Goal: Task Accomplishment & Management: Manage account settings

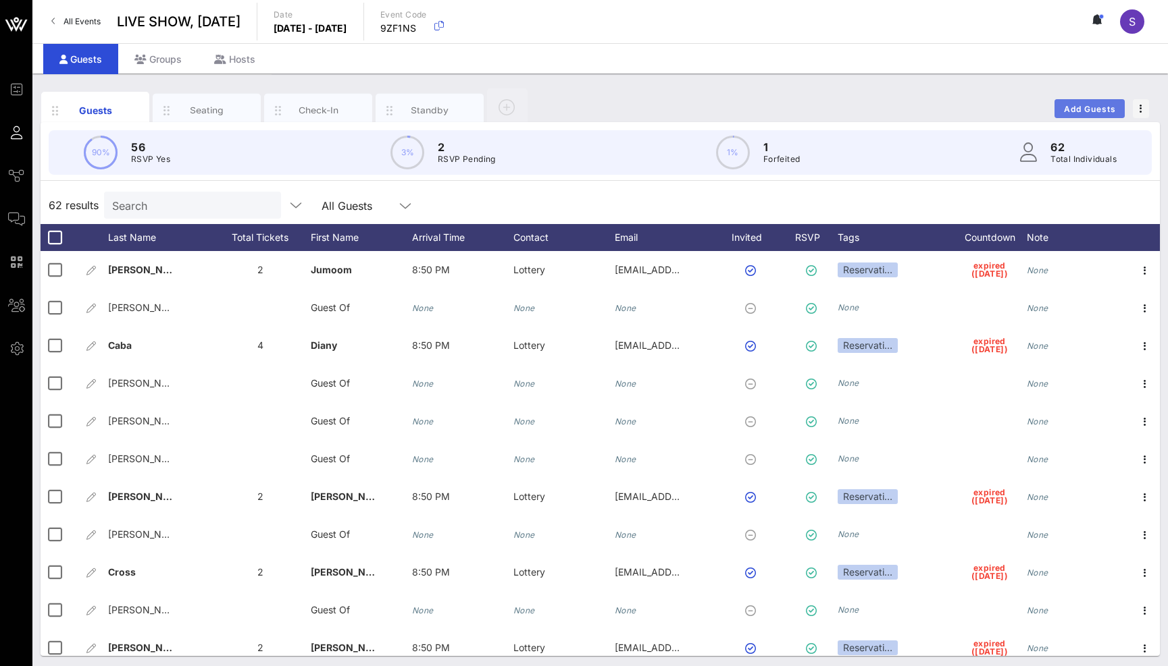
click at [1076, 104] on span "Add Guests" at bounding box center [1089, 109] width 53 height 10
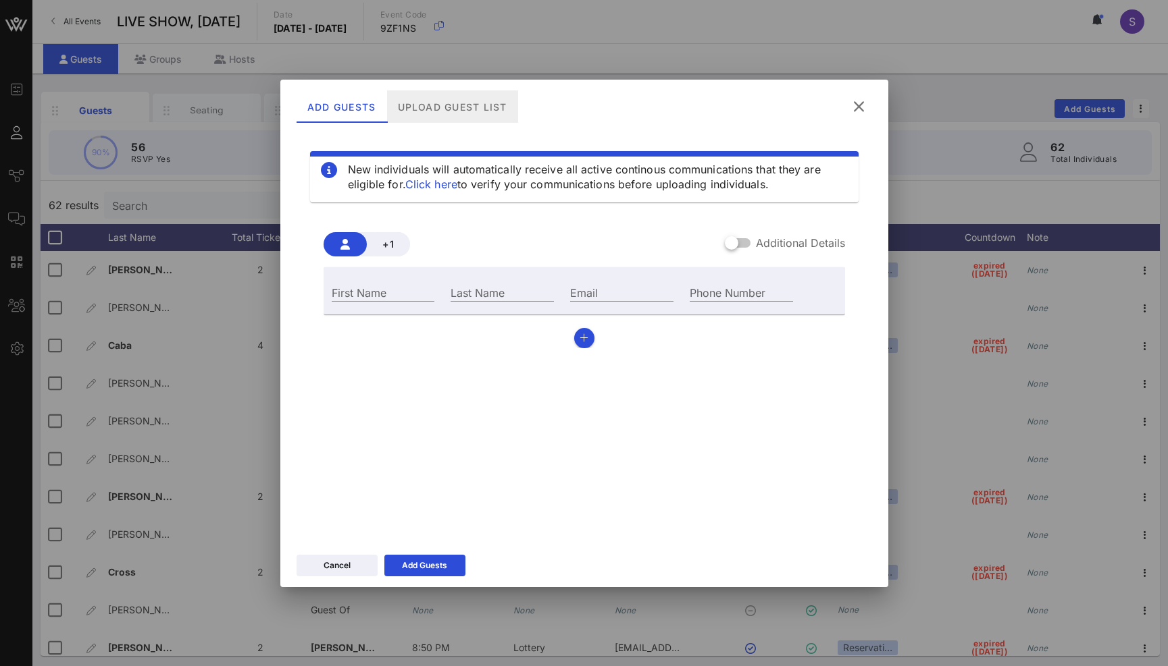
click at [446, 102] on div "Upload Guest List" at bounding box center [451, 106] width 131 height 32
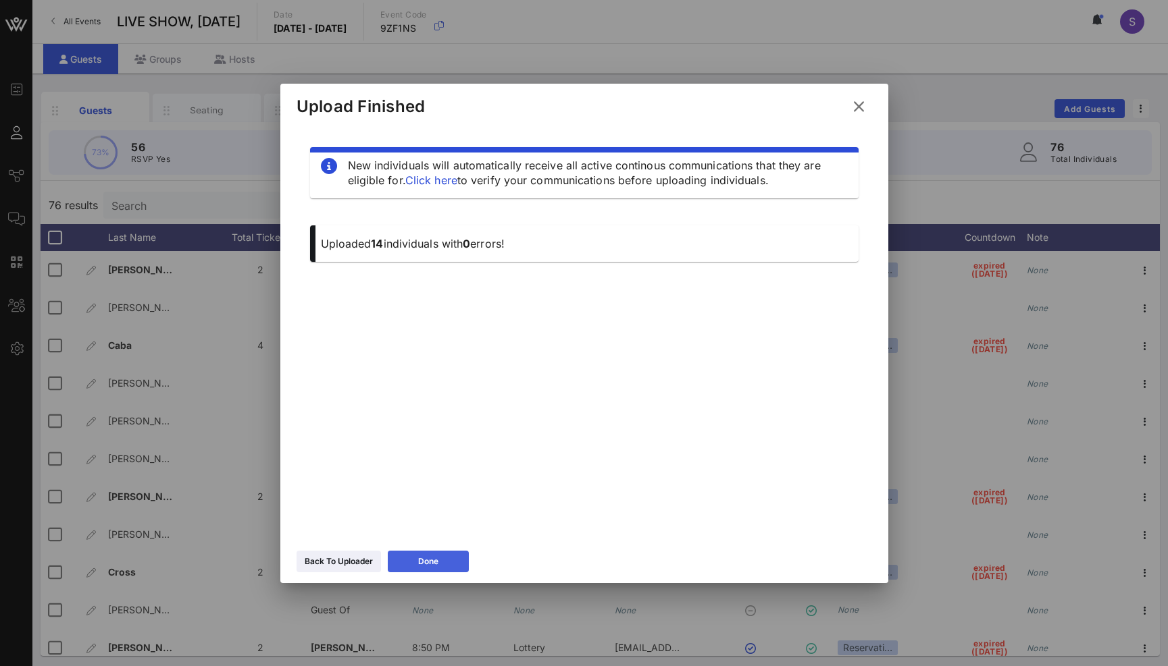
click at [449, 556] on button "Done" at bounding box center [428, 562] width 81 height 22
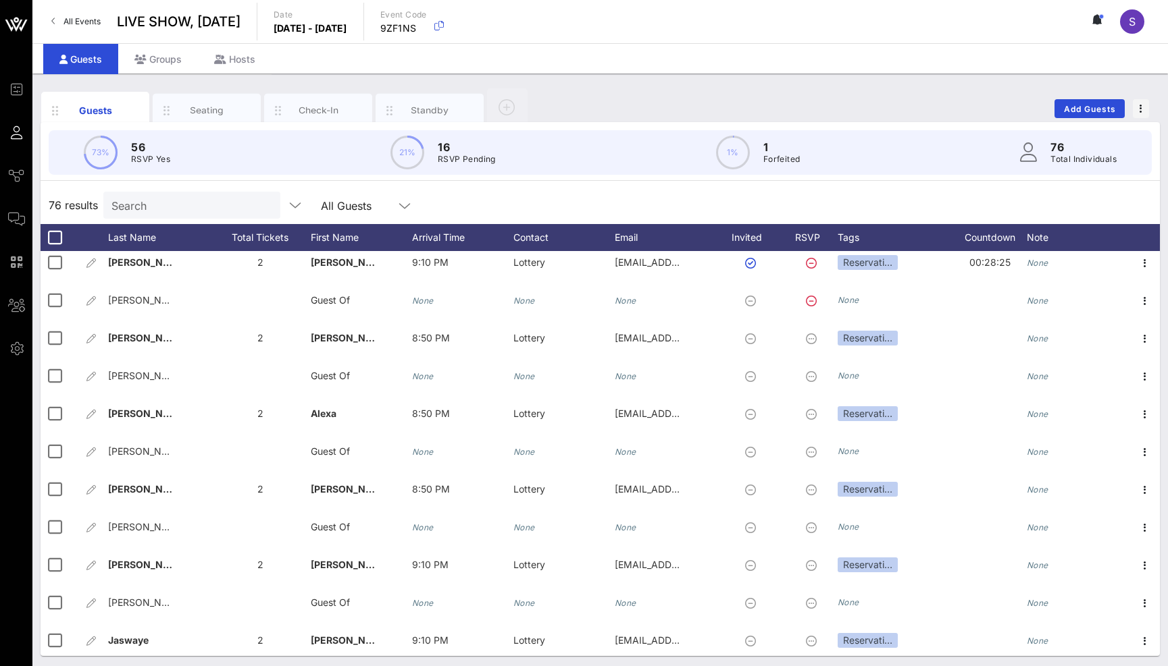
scroll to position [2479, 0]
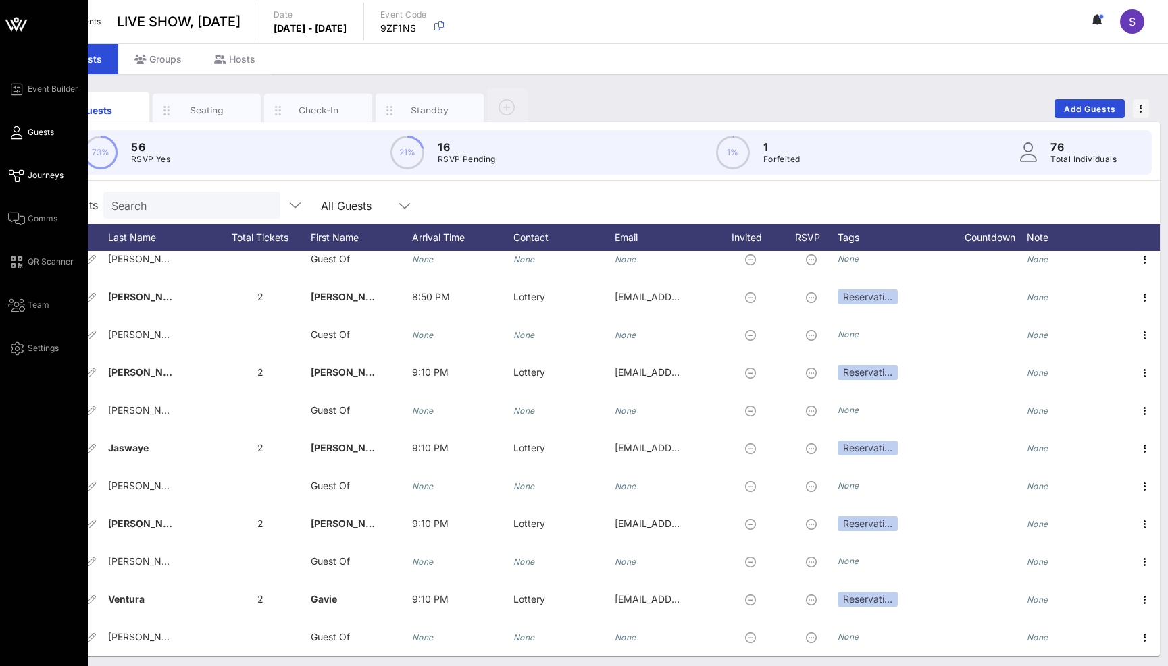
click at [29, 172] on span "Journeys" at bounding box center [46, 175] width 36 height 12
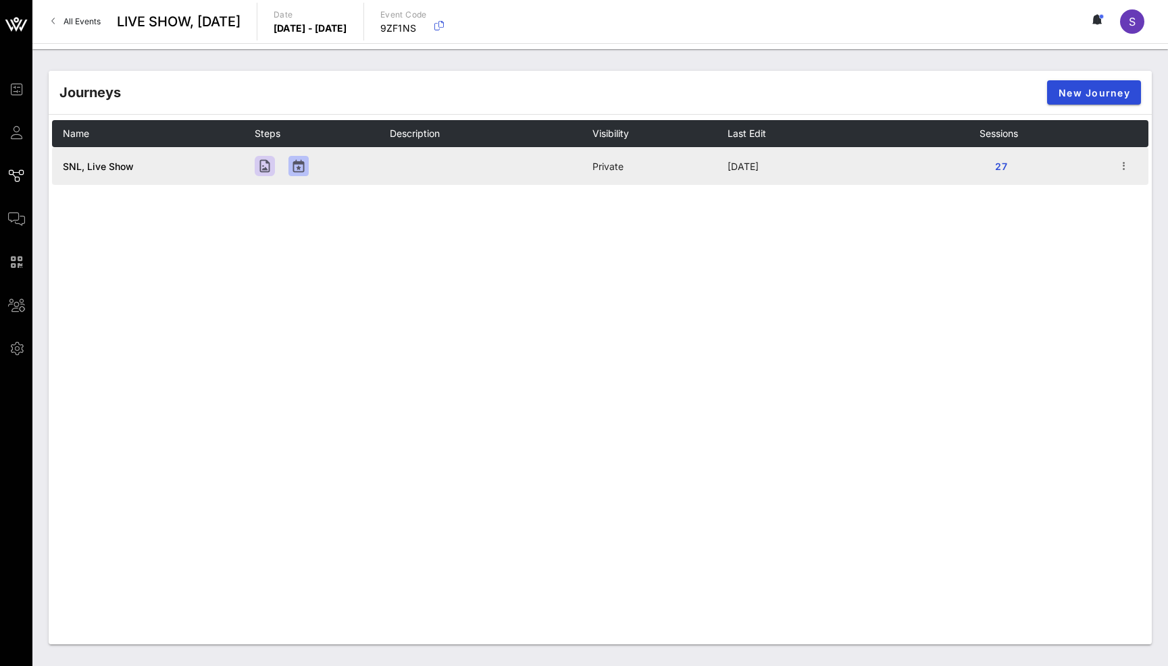
click at [102, 163] on span "SNL, Live Show" at bounding box center [98, 166] width 71 height 11
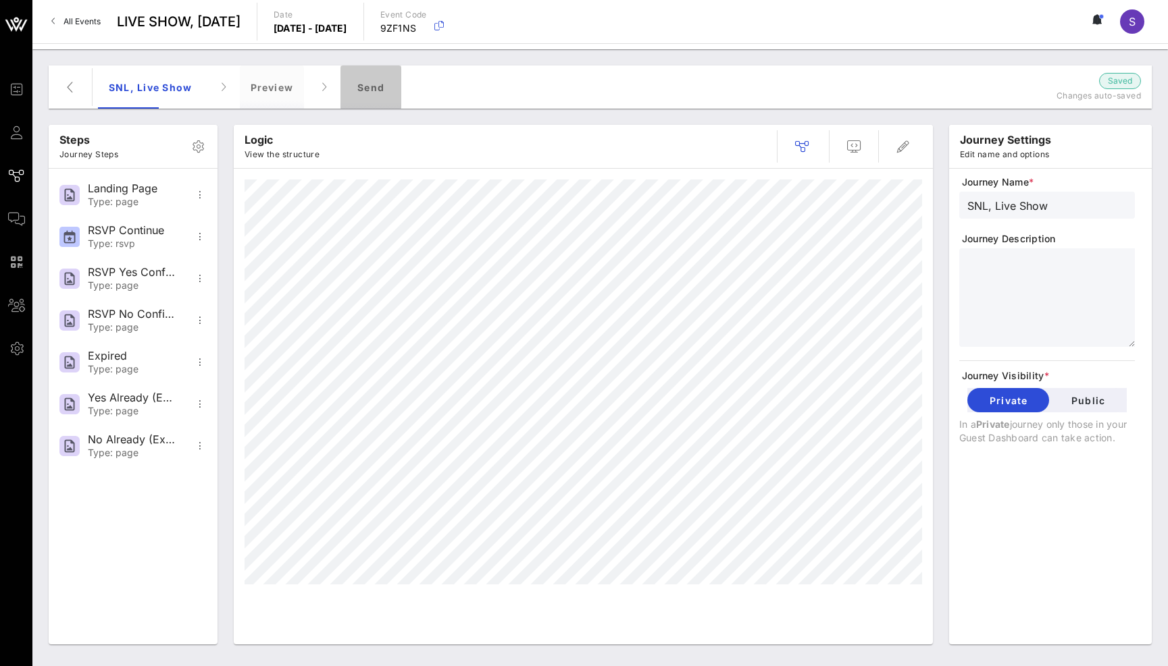
click at [371, 99] on div "Send" at bounding box center [370, 87] width 61 height 43
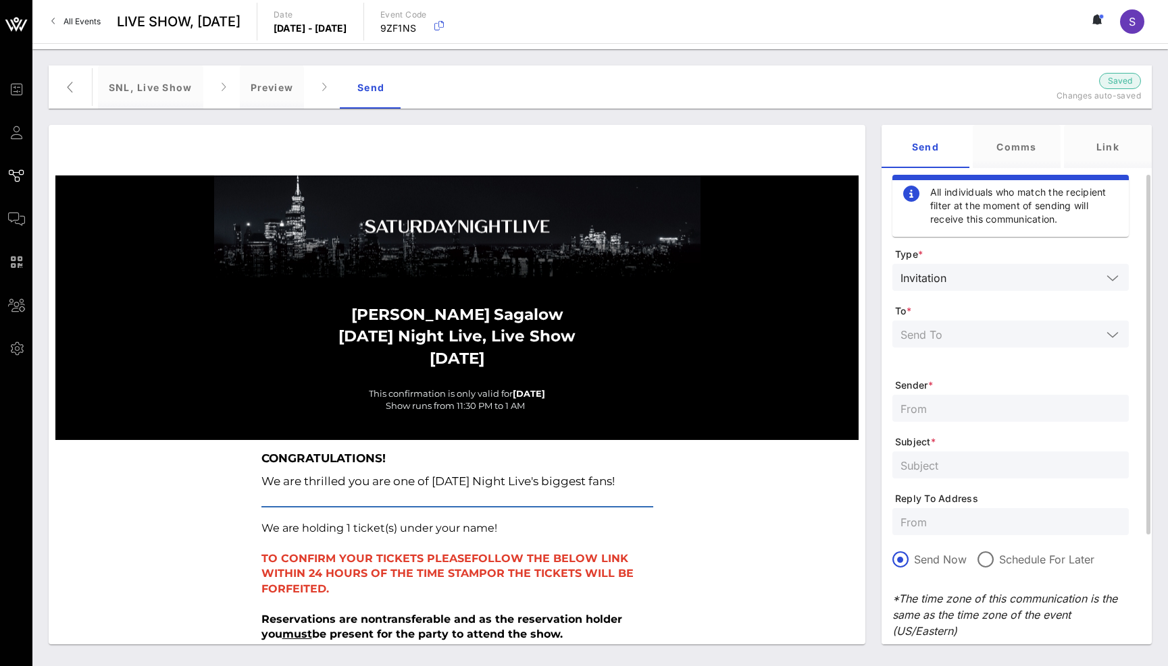
click at [926, 519] on input "text" at bounding box center [1010, 522] width 220 height 18
paste input "snl.confirmation@nbcuni.com"
type input "snl.confirmation@nbcuni.com"
click at [965, 338] on input "text" at bounding box center [1000, 334] width 201 height 18
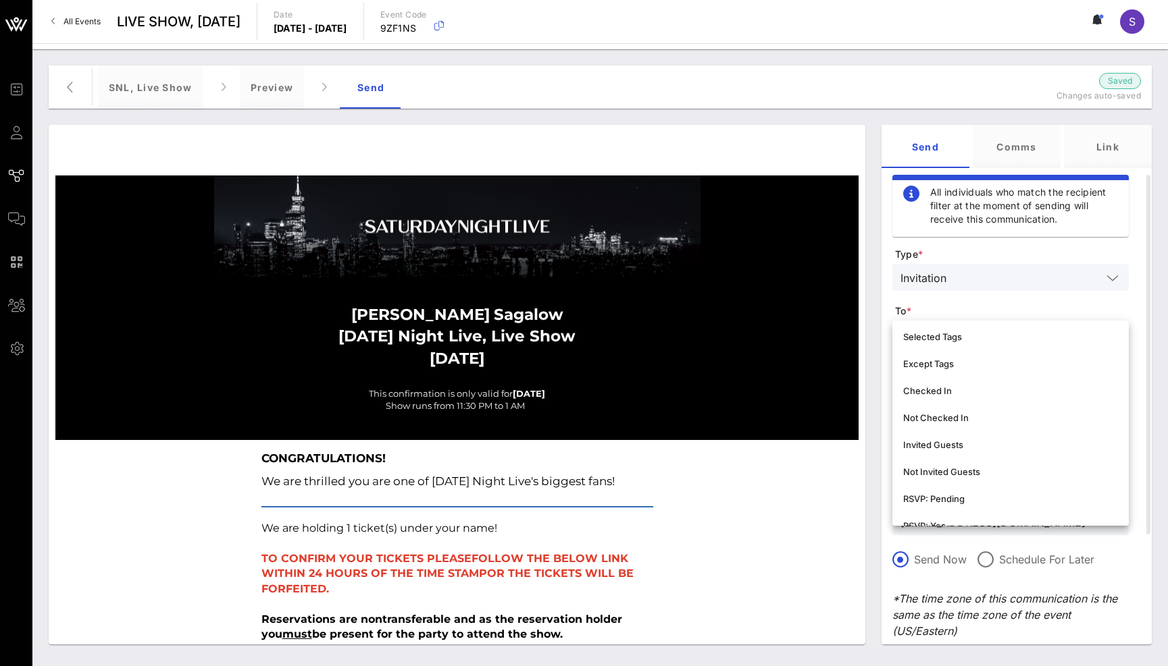
scroll to position [135, 0]
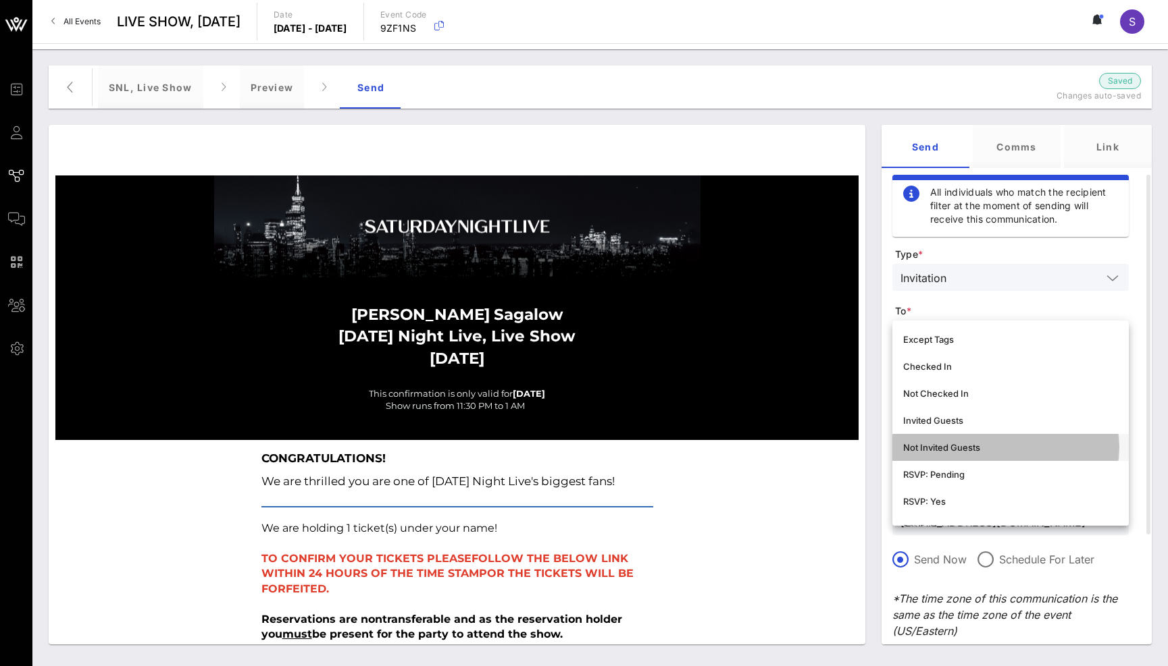
click at [966, 445] on div "Not Invited Guests" at bounding box center [1010, 447] width 215 height 11
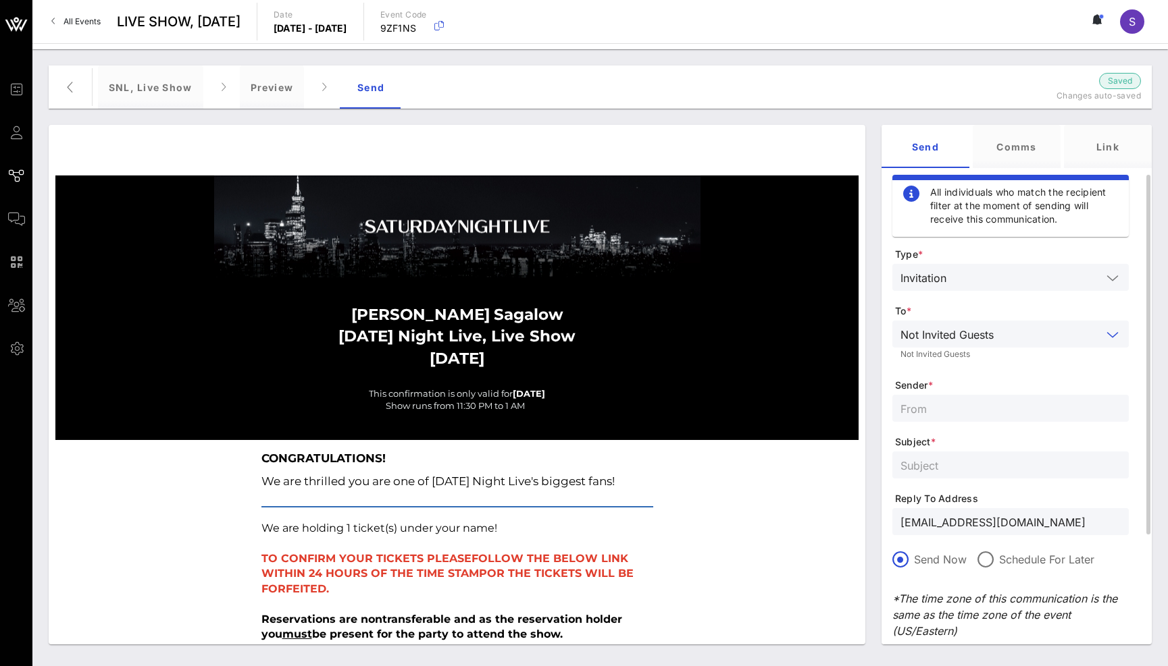
click at [947, 407] on input "text" at bounding box center [1010, 409] width 220 height 18
click at [1024, 469] on input "text" at bounding box center [1010, 465] width 220 height 18
click at [1029, 416] on input "SNL Reservations" at bounding box center [1010, 409] width 220 height 18
type input "SNL Reservations"
click at [1016, 475] on div at bounding box center [1010, 465] width 220 height 27
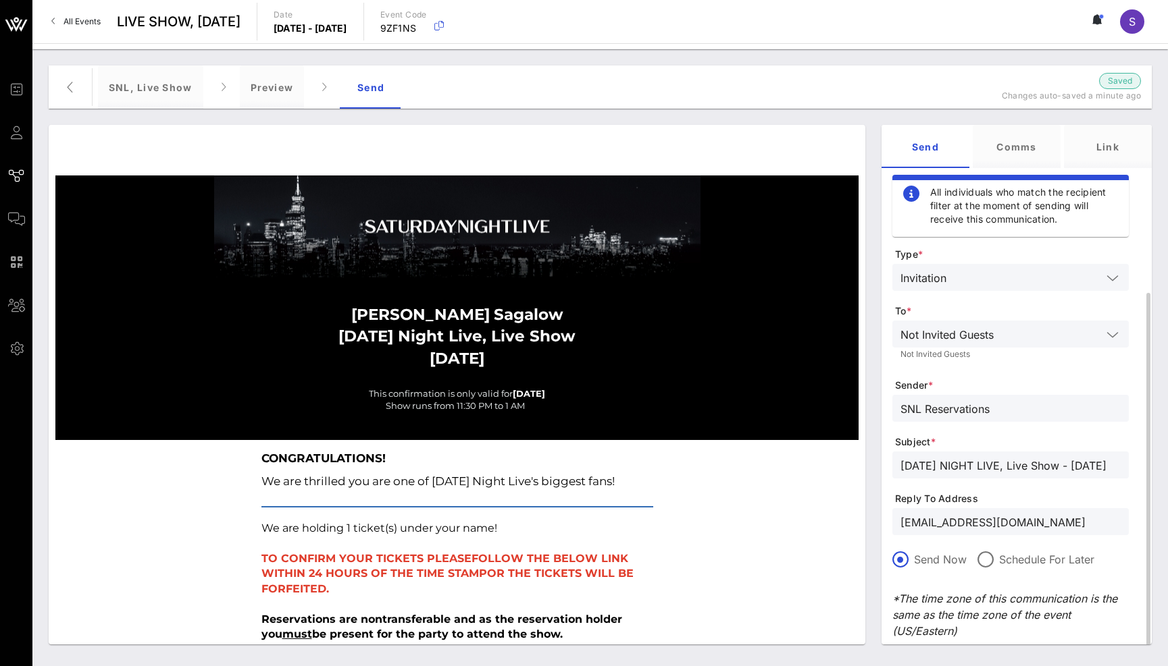
scroll to position [154, 0]
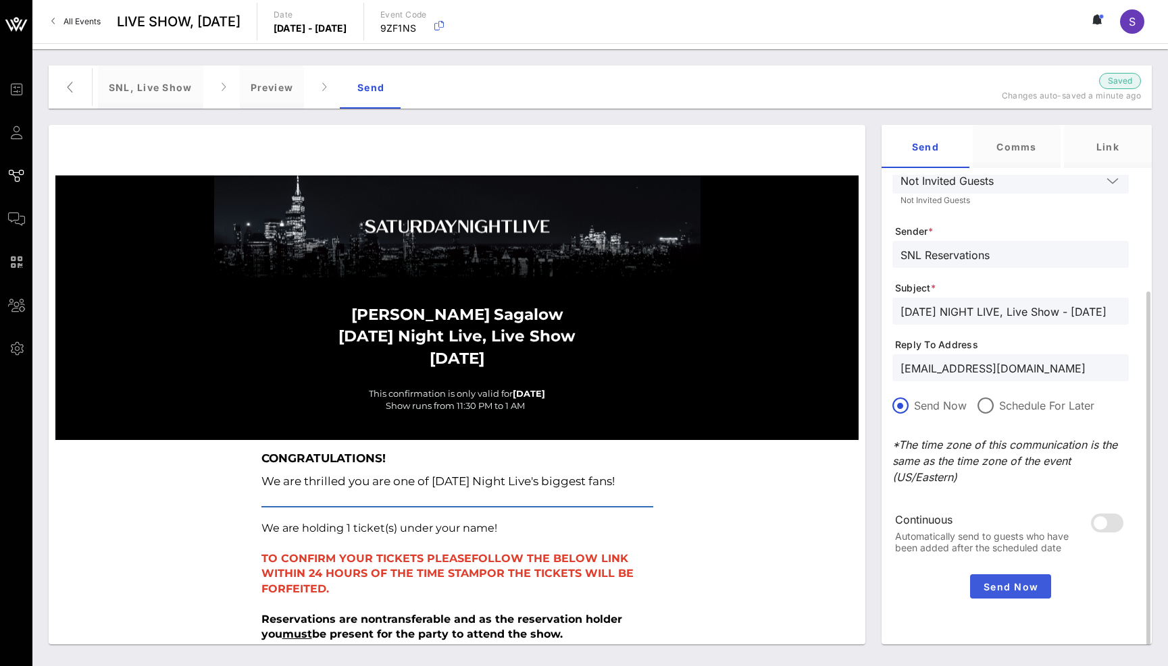
type input "SATURDAY NIGHT LIVE, Live Show - October 18, 2025"
click at [1031, 585] on span "Send Now" at bounding box center [1010, 586] width 70 height 11
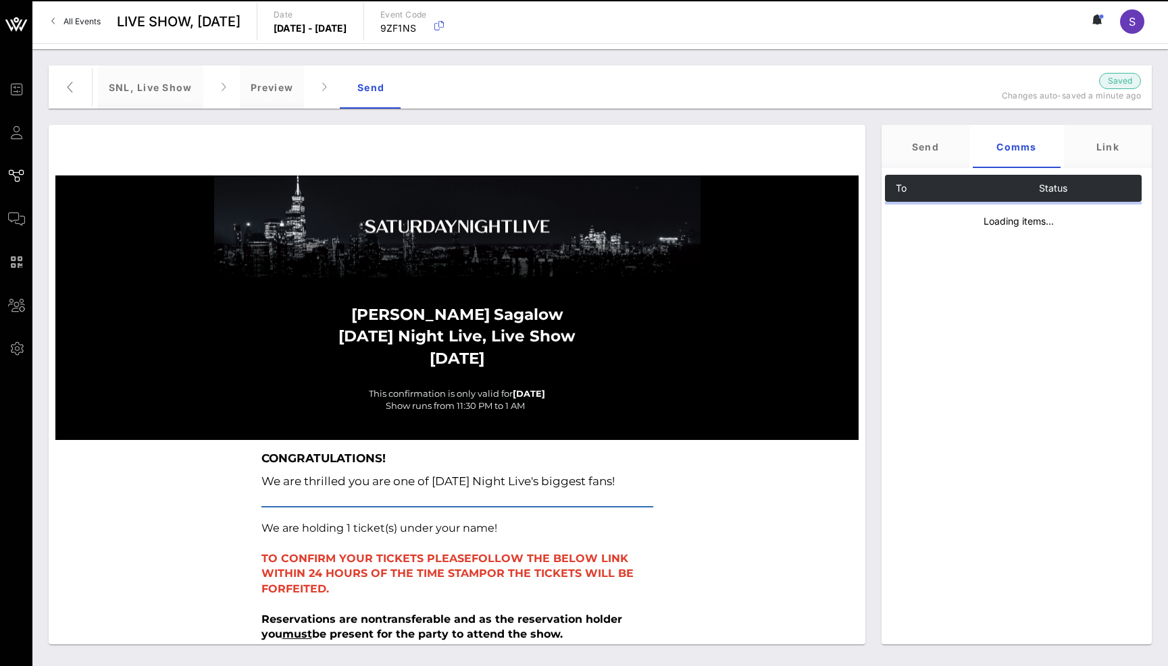
scroll to position [0, 0]
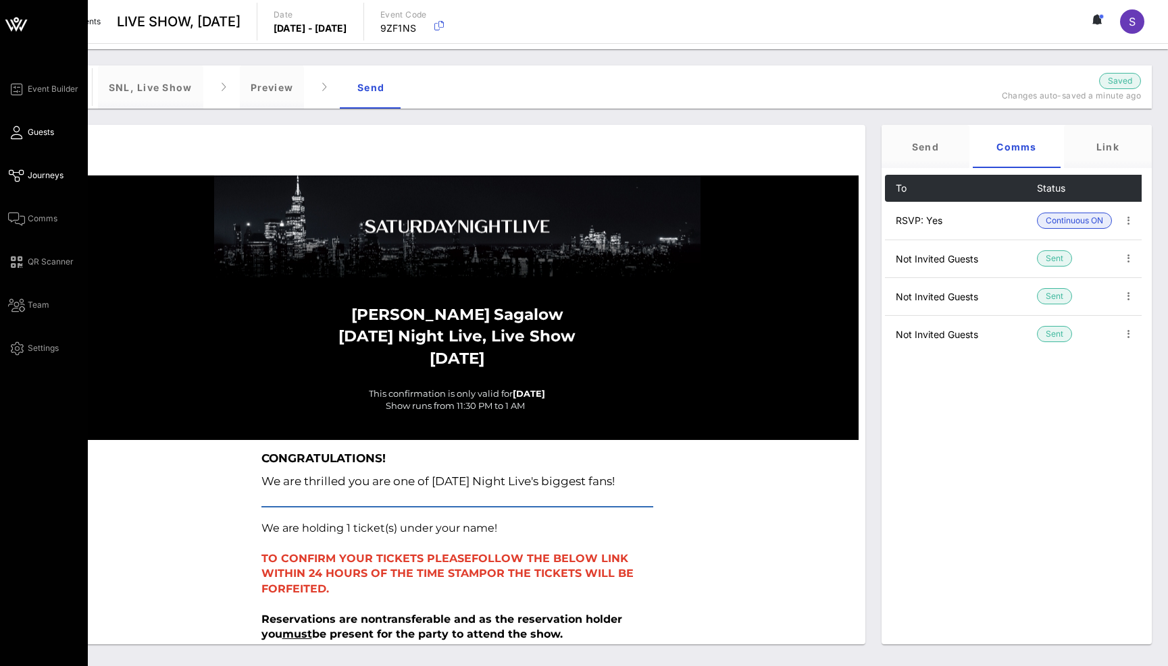
click at [27, 128] on link "Guests" at bounding box center [31, 132] width 46 height 16
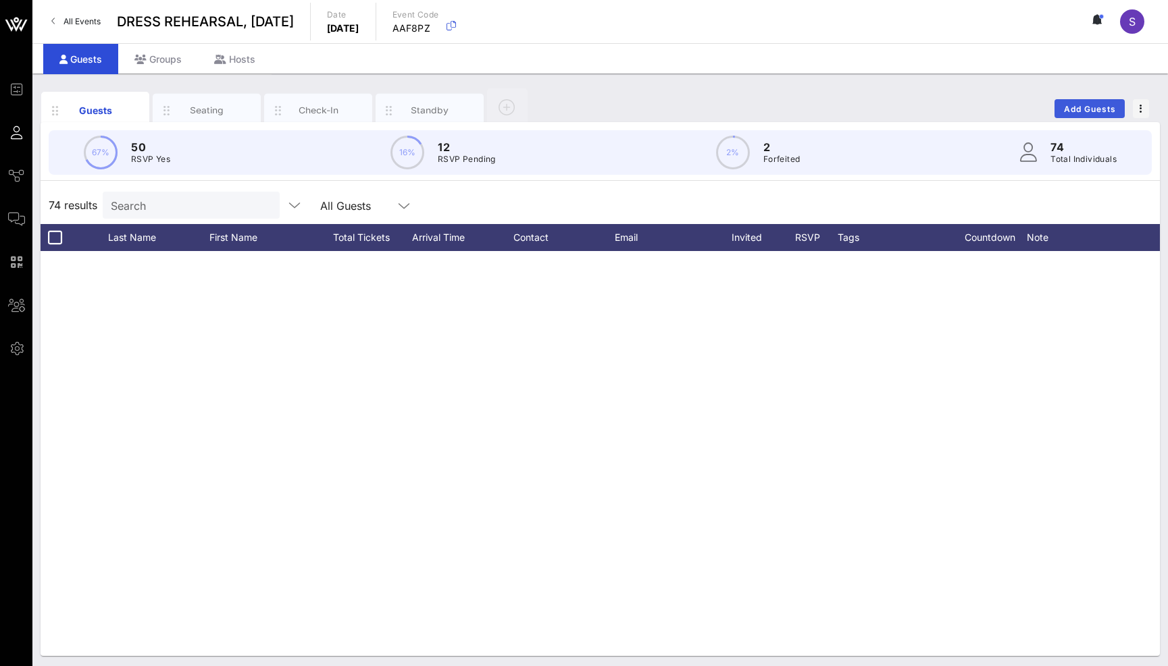
scroll to position [1053, 0]
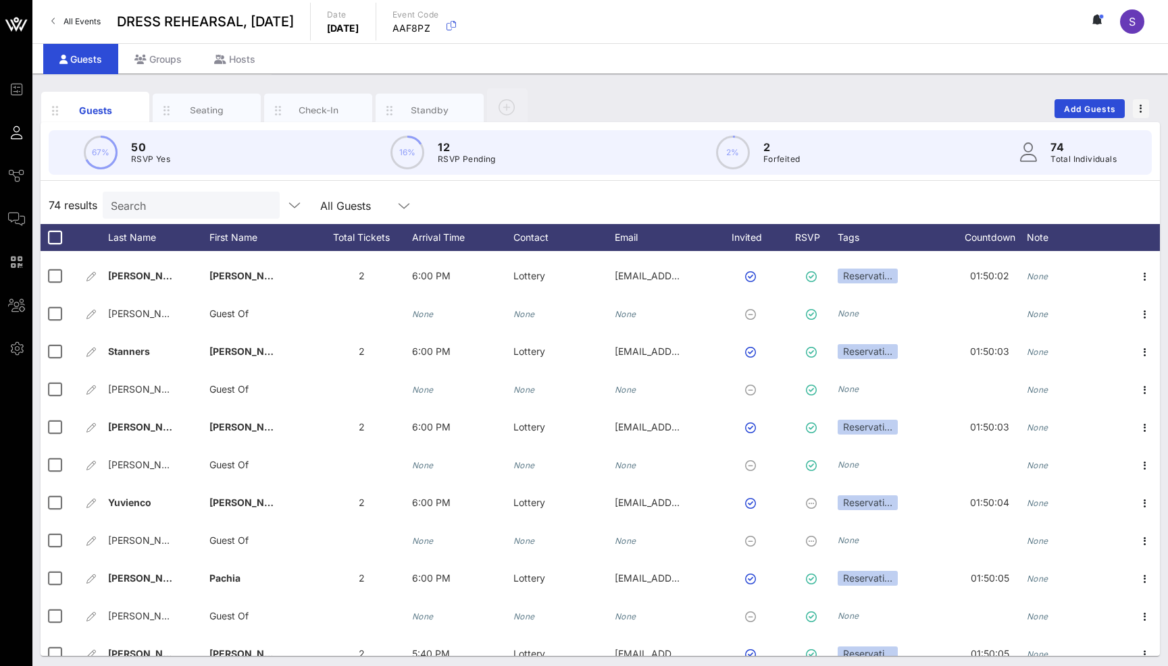
click at [712, 94] on div "Guests Seating Check-In Standby Add Guests" at bounding box center [600, 108] width 1119 height 43
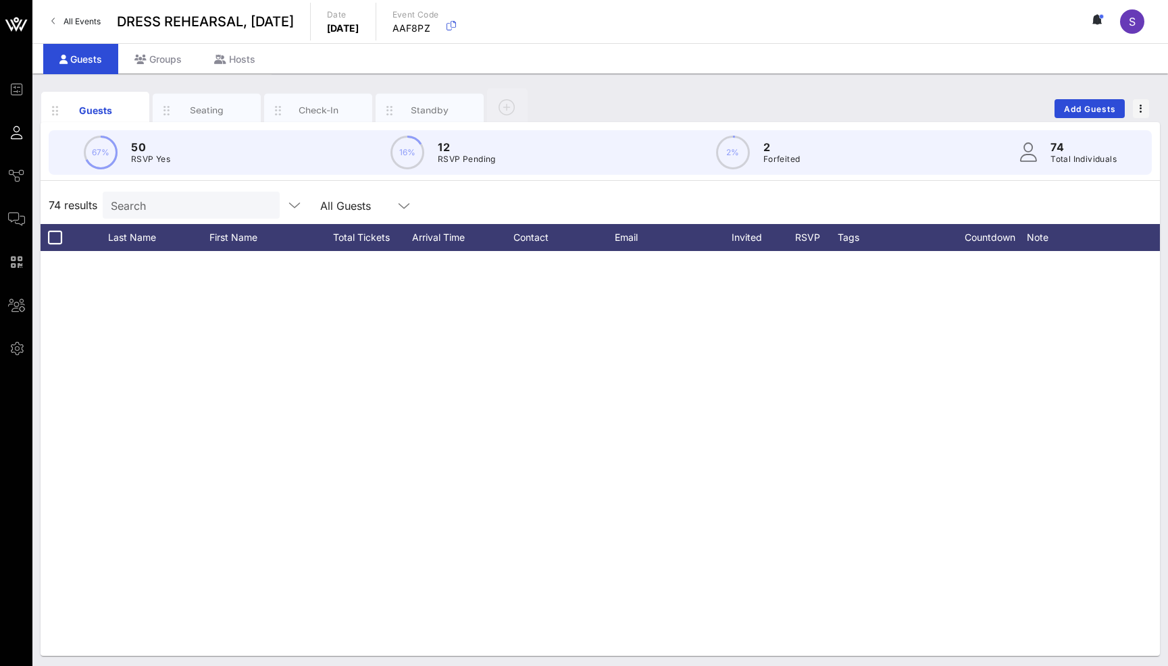
scroll to position [2403, 0]
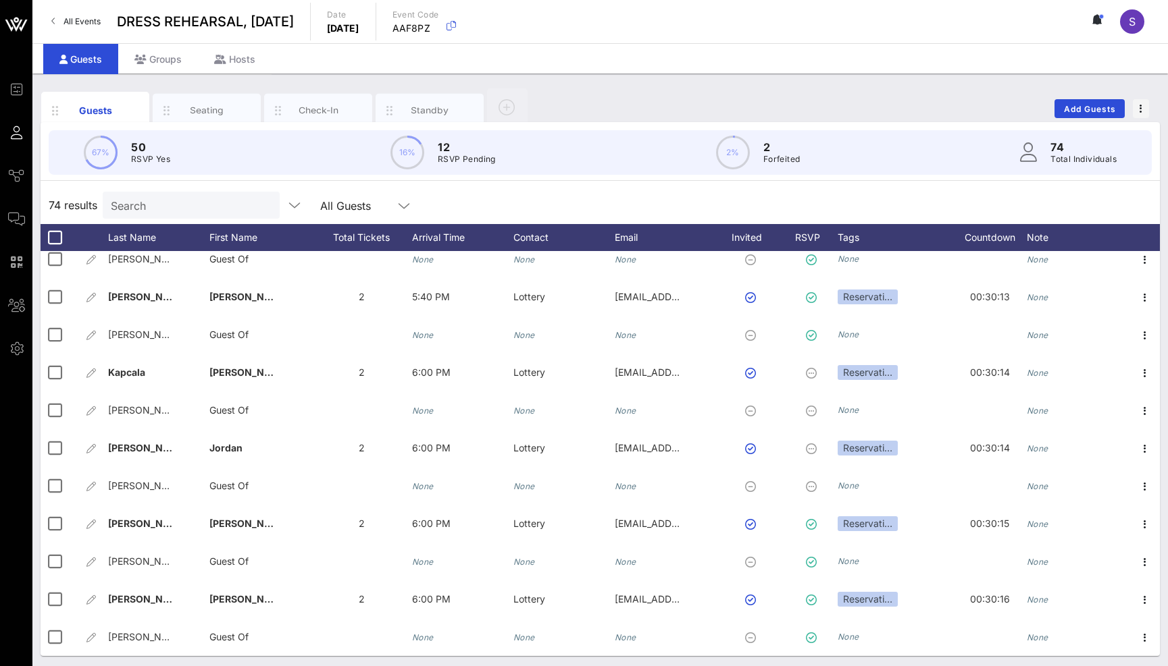
click at [805, 87] on div "Guests Seating Check-In Standby Add Guests" at bounding box center [600, 108] width 1119 height 43
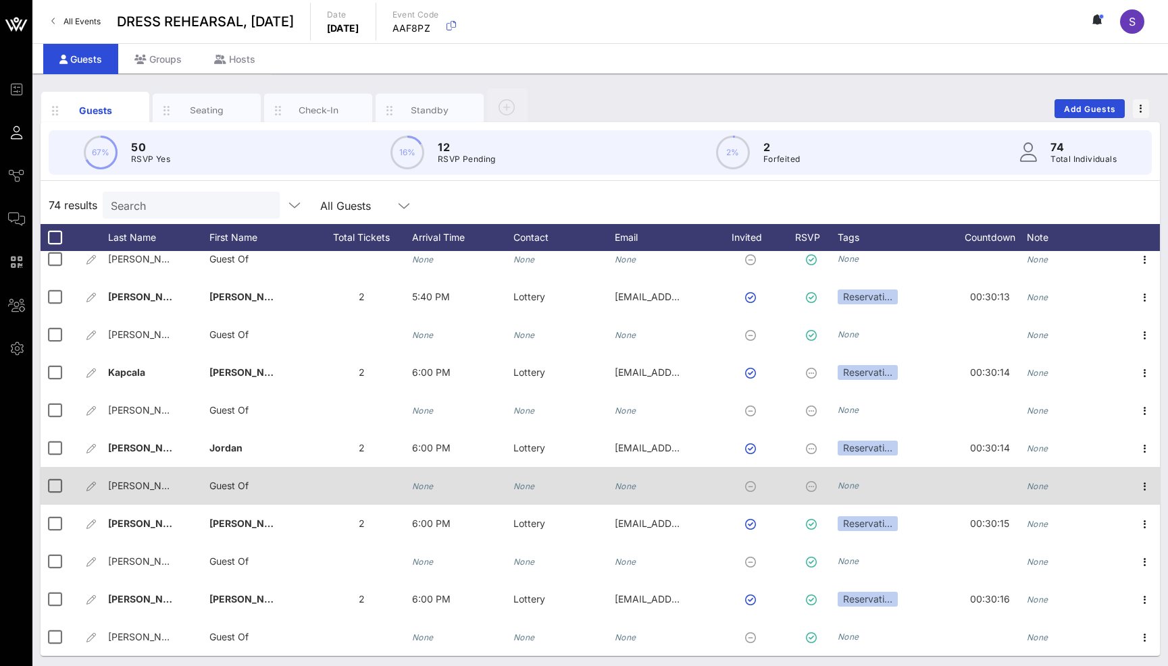
scroll to position [3, 0]
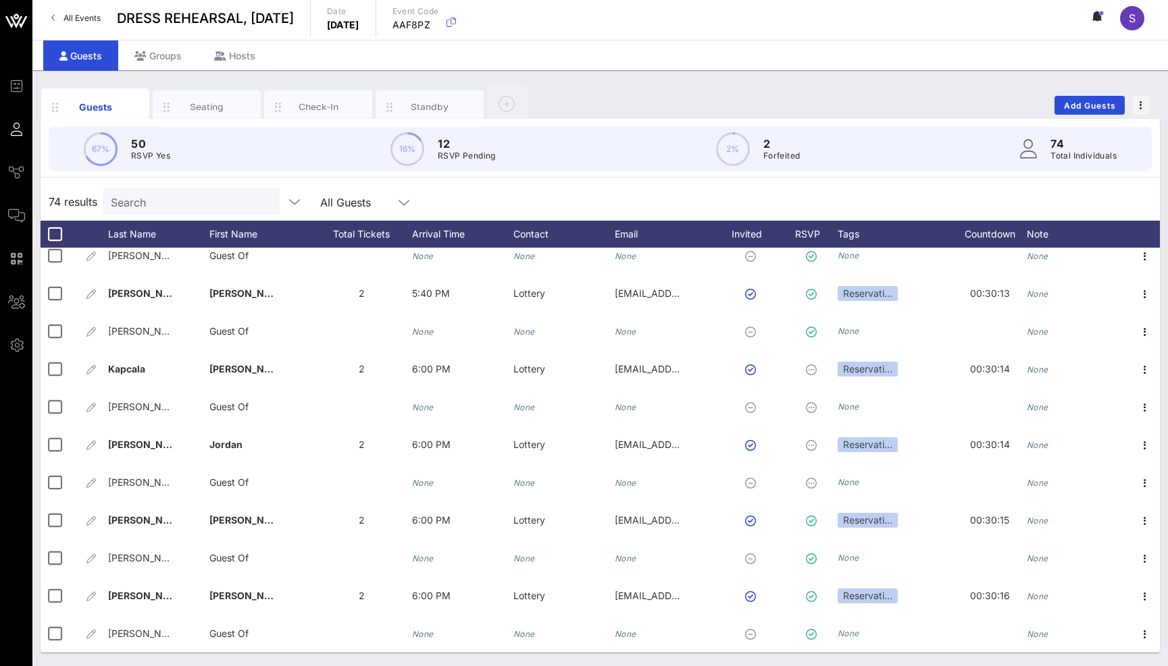
click at [568, 188] on div "74 results Search All Guests" at bounding box center [600, 202] width 1119 height 38
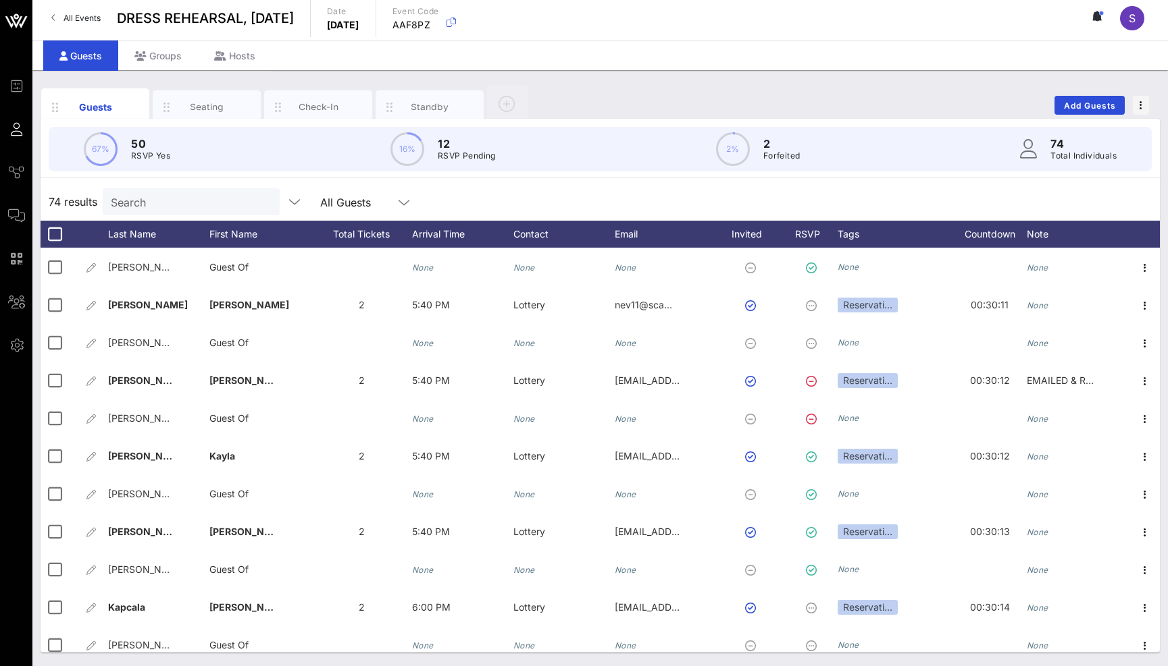
scroll to position [2133, 0]
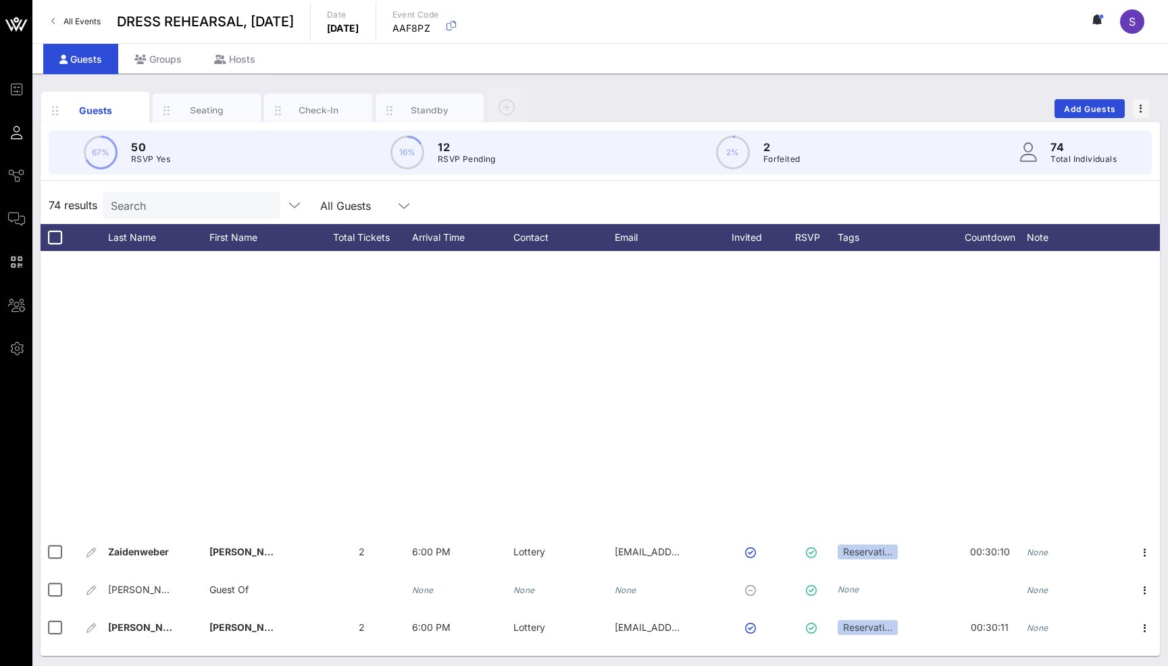
scroll to position [2403, 0]
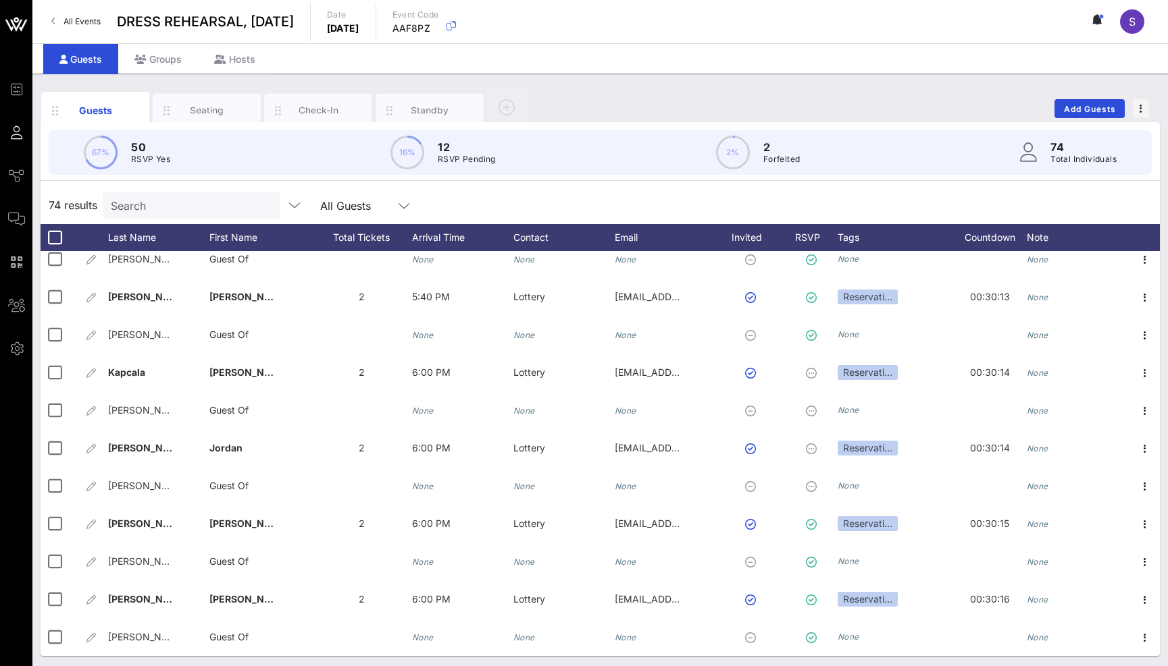
click at [804, 196] on div "74 results Search All Guests" at bounding box center [600, 205] width 1119 height 38
click at [749, 103] on div "Guests Seating Check-In Standby Add Guests" at bounding box center [600, 108] width 1119 height 43
click at [1104, 105] on span "Add Guests" at bounding box center [1089, 109] width 53 height 10
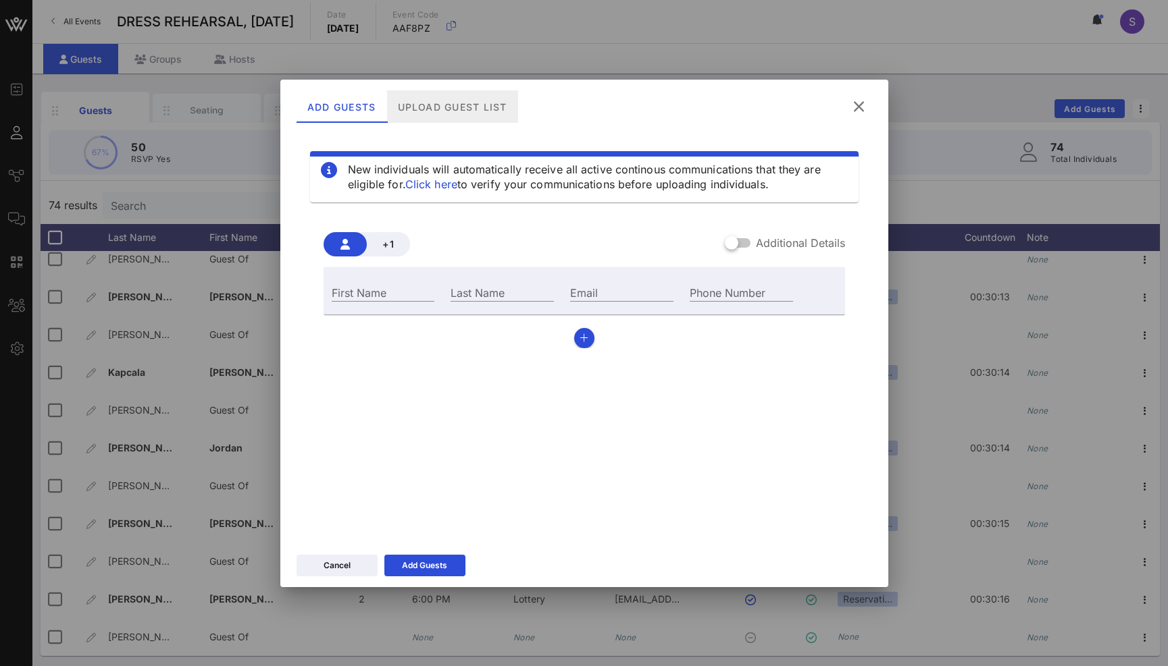
click at [454, 112] on div "Upload Guest List" at bounding box center [451, 106] width 131 height 32
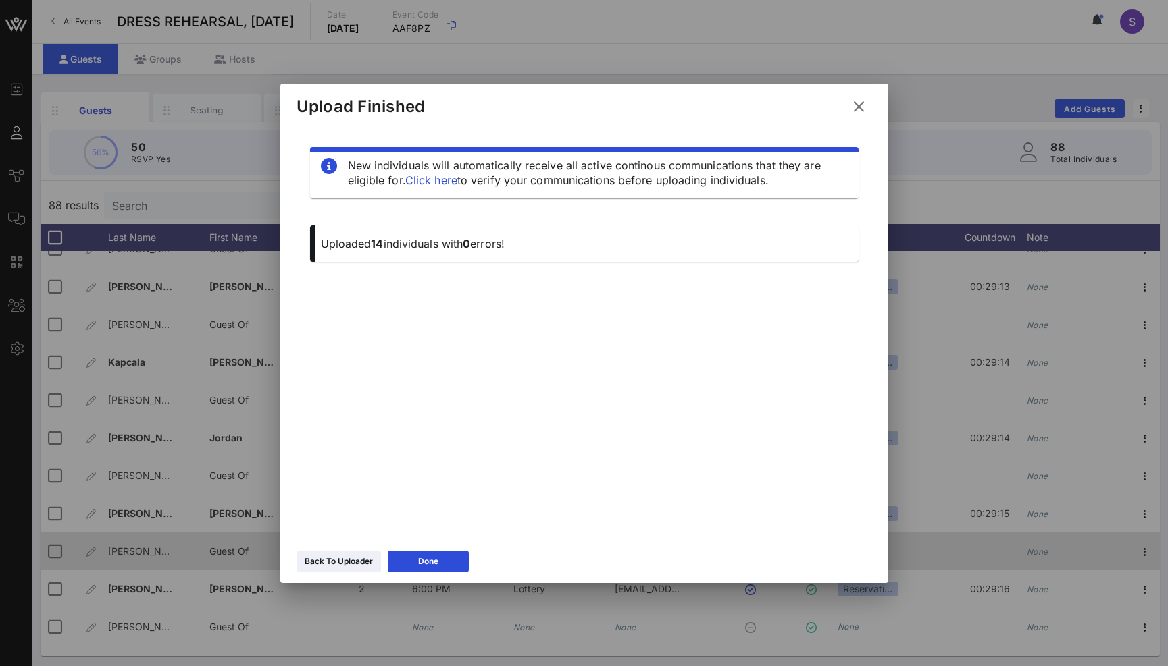
drag, startPoint x: 429, startPoint y: 564, endPoint x: 584, endPoint y: 545, distance: 156.5
click at [429, 564] on icon at bounding box center [427, 561] width 11 height 11
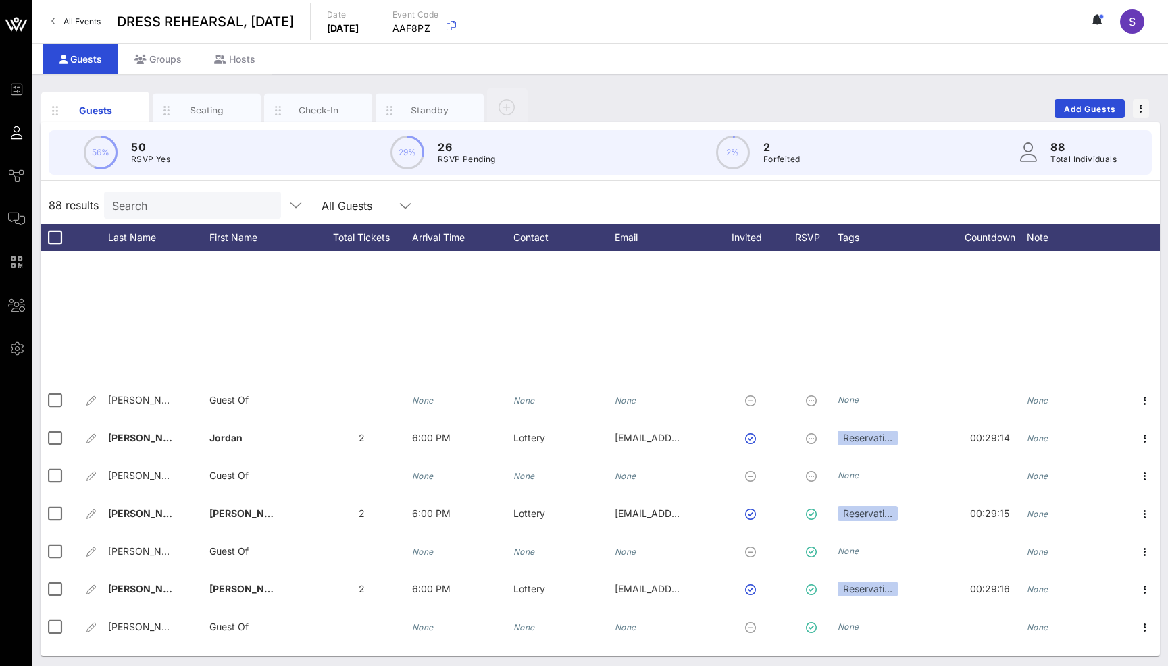
scroll to position [2933, 0]
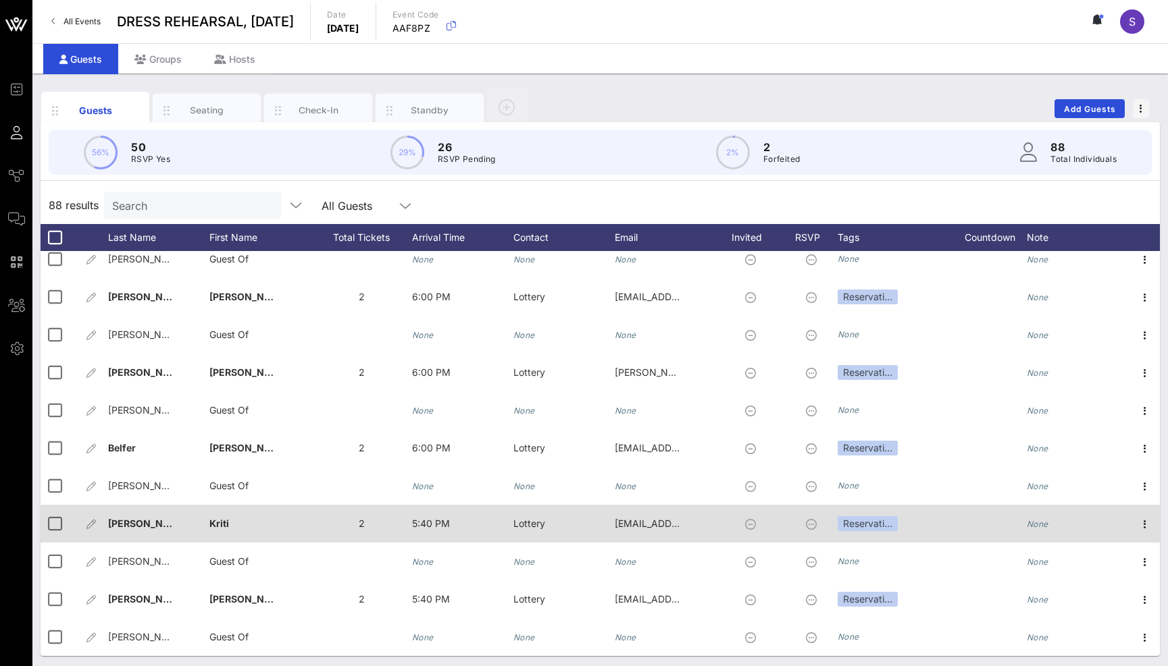
click at [168, 511] on div "Sharma�" at bounding box center [158, 531] width 101 height 53
type input "[PERSON_NAME]"
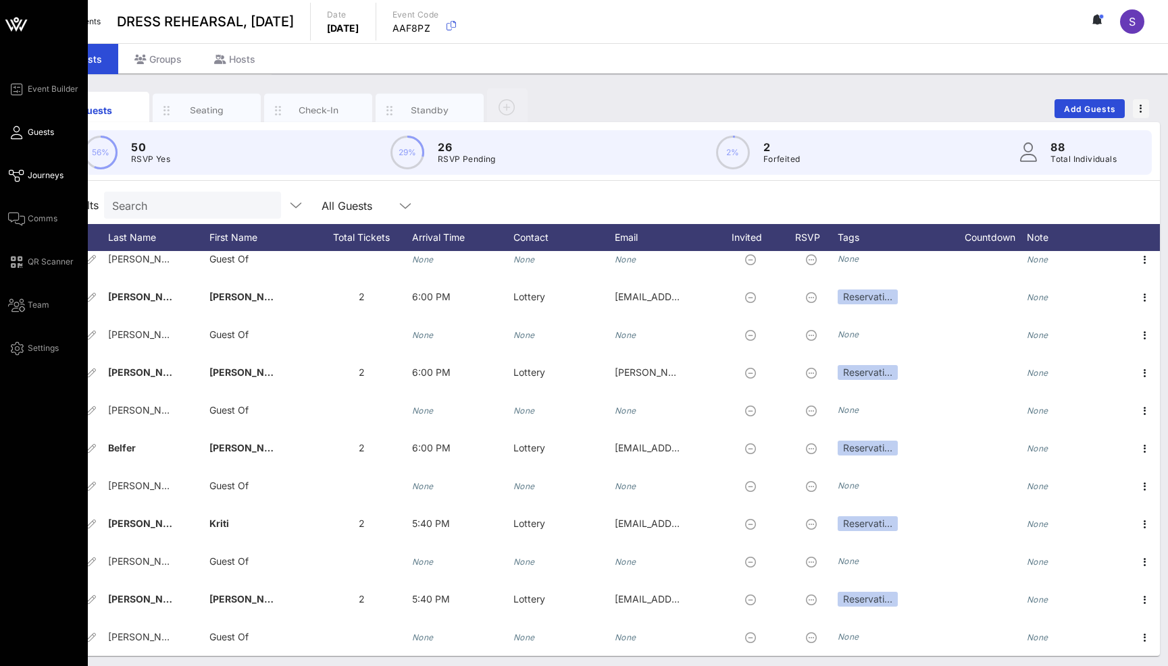
click at [26, 174] on link "Journeys" at bounding box center [35, 175] width 55 height 16
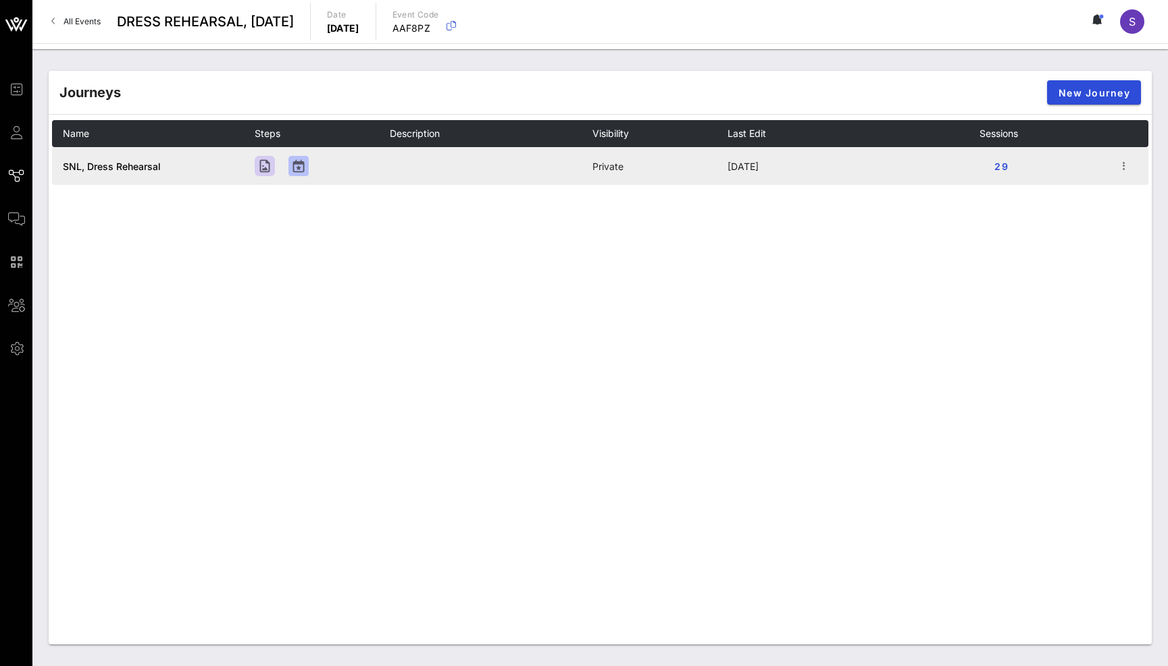
click at [117, 168] on span "SNL, Dress Rehearsal" at bounding box center [112, 166] width 98 height 11
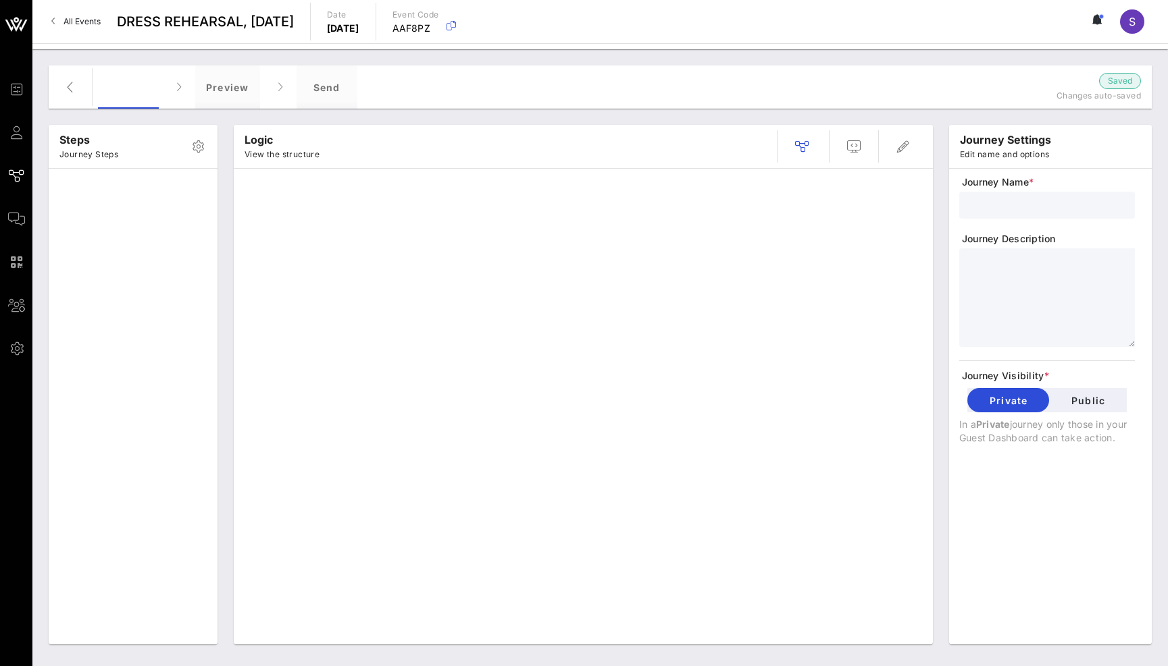
type input "SNL, Dress Rehearsal"
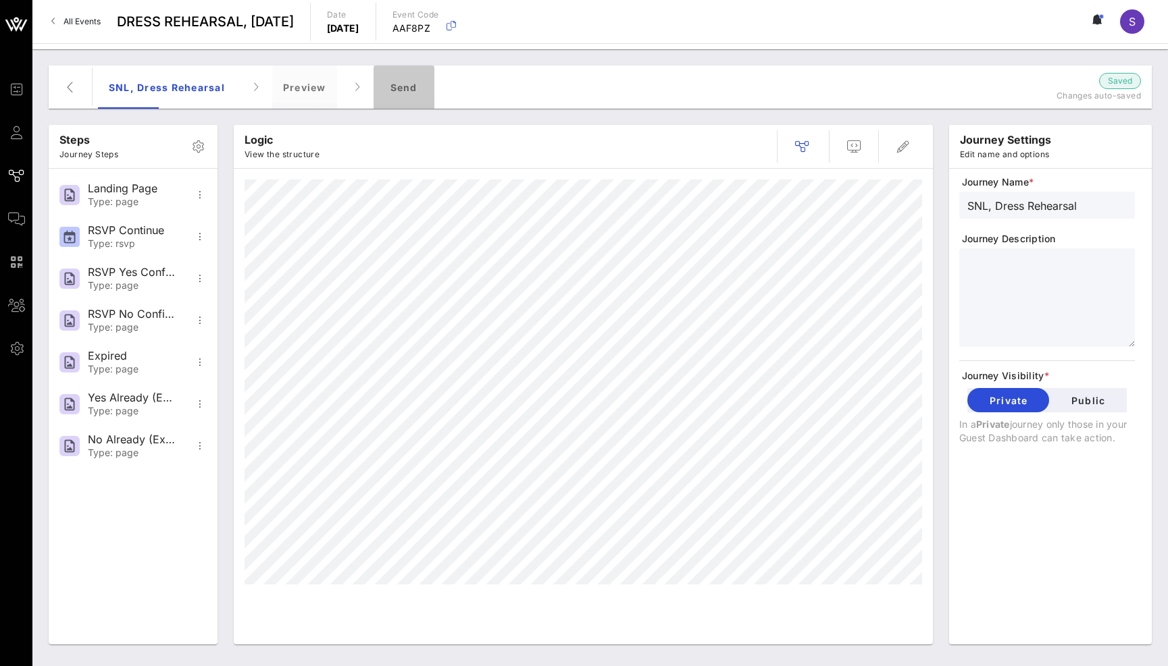
click at [401, 72] on div "Send" at bounding box center [403, 87] width 61 height 43
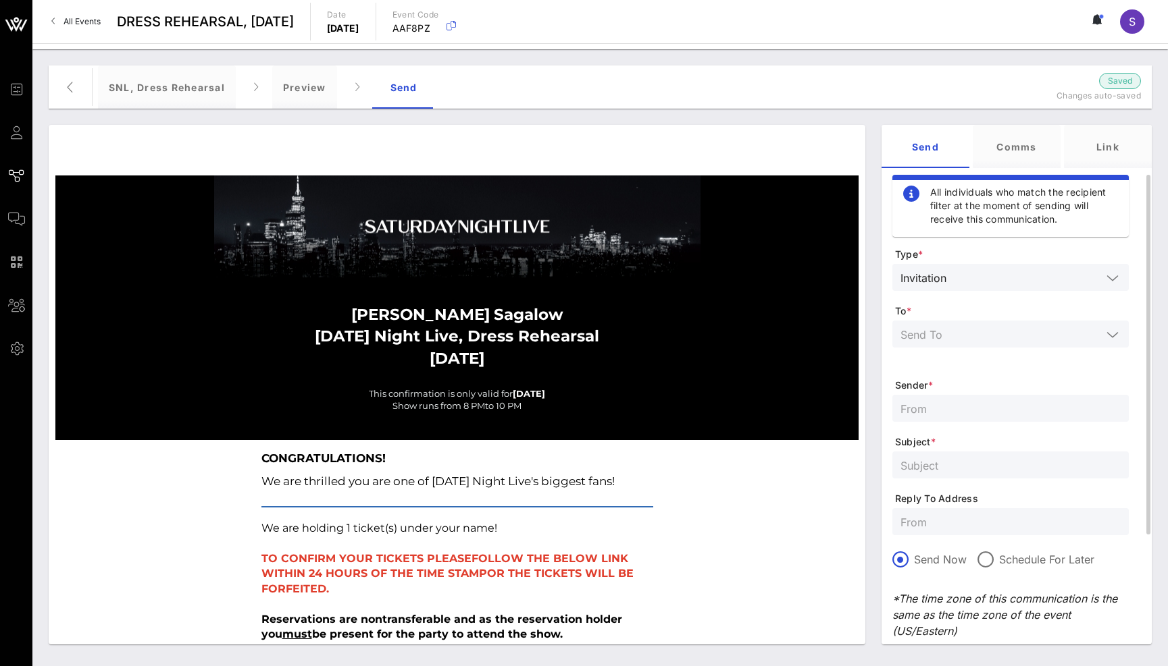
click at [997, 334] on input "text" at bounding box center [1000, 334] width 201 height 18
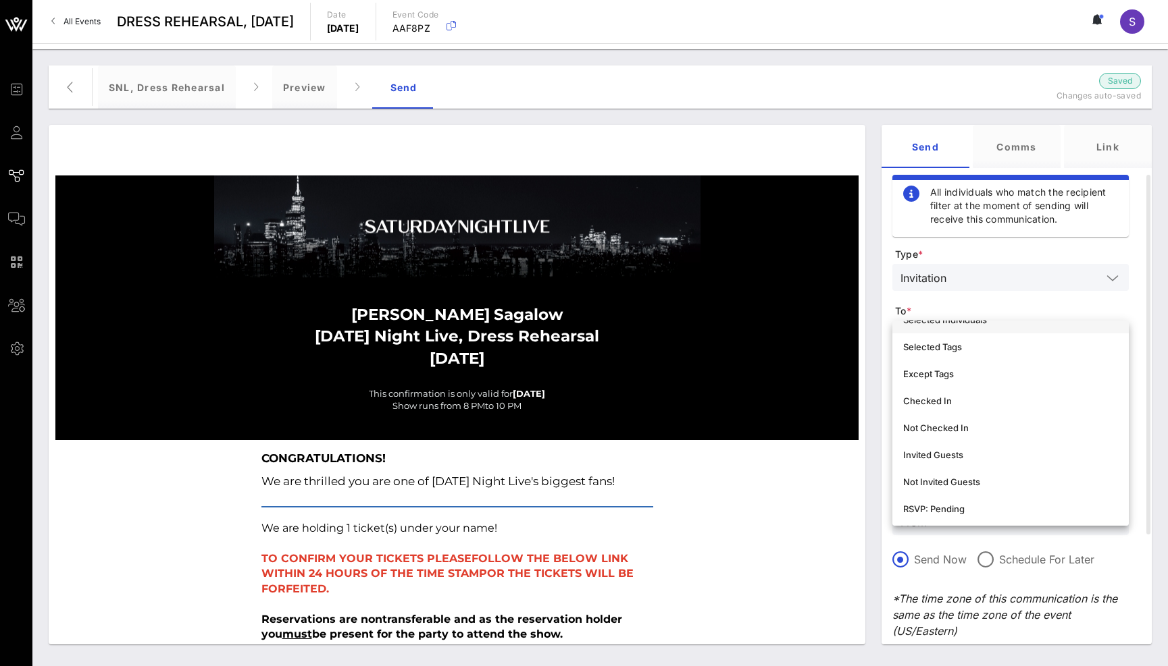
scroll to position [135, 0]
click at [984, 439] on div "Not Invited Guests" at bounding box center [1010, 448] width 215 height 22
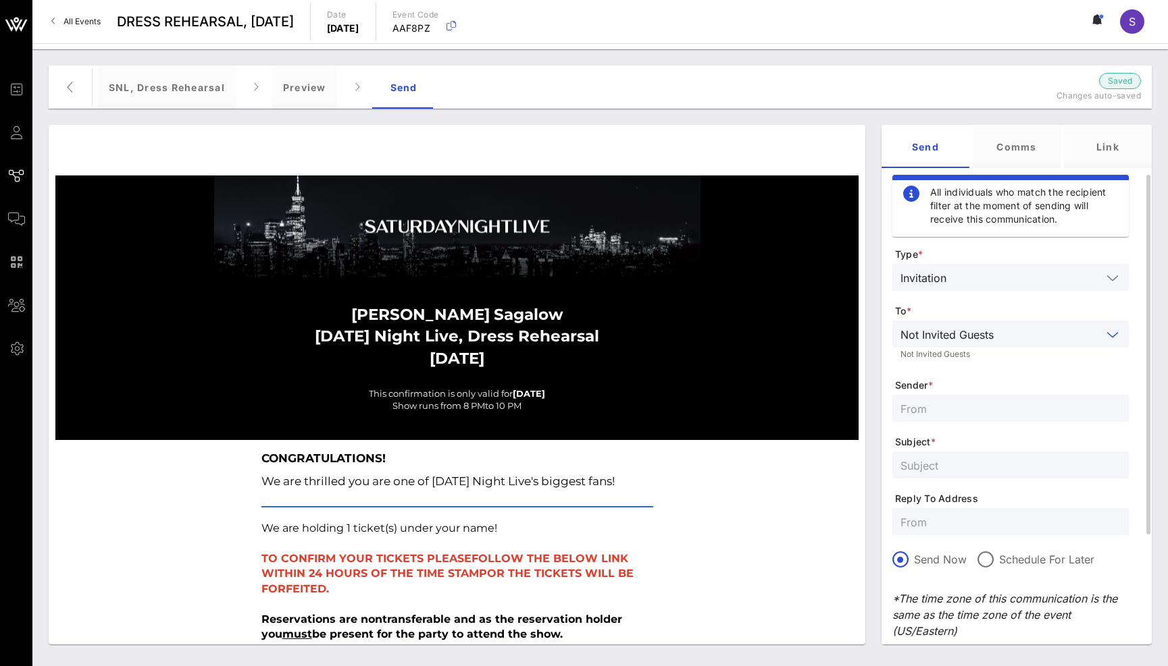
click at [969, 404] on input "text" at bounding box center [1010, 409] width 220 height 18
type input "SNL Reservations"
type input "SATURDAY NIGHT LIVE, Dress Rehearsal - October 18, 2025"
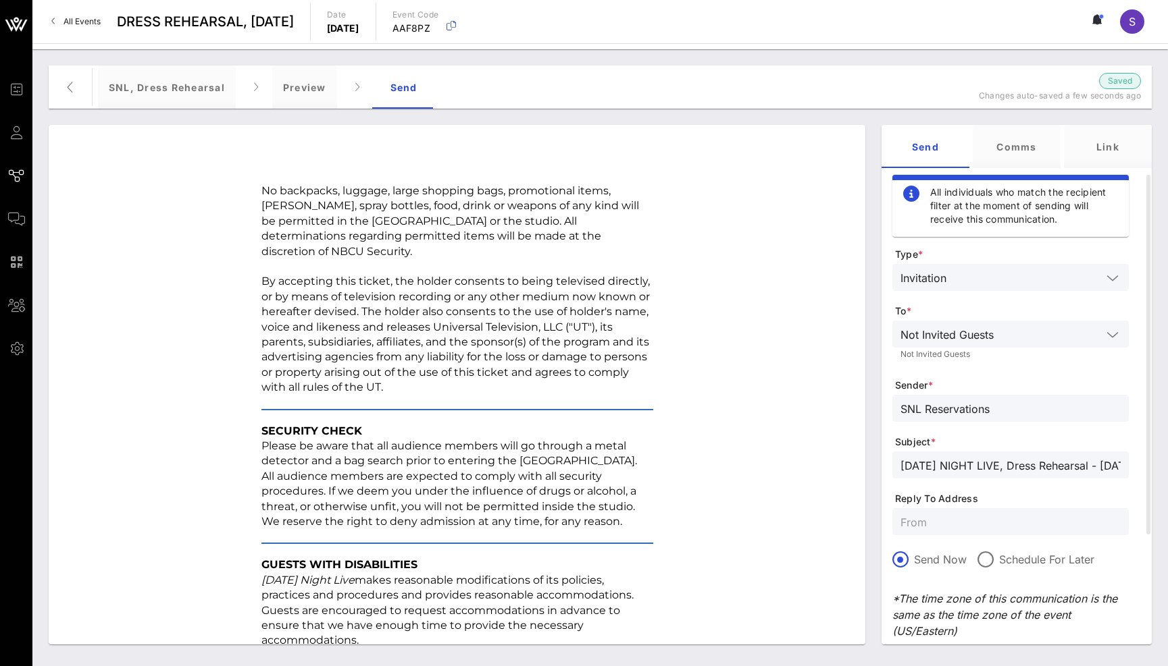
scroll to position [1661, 0]
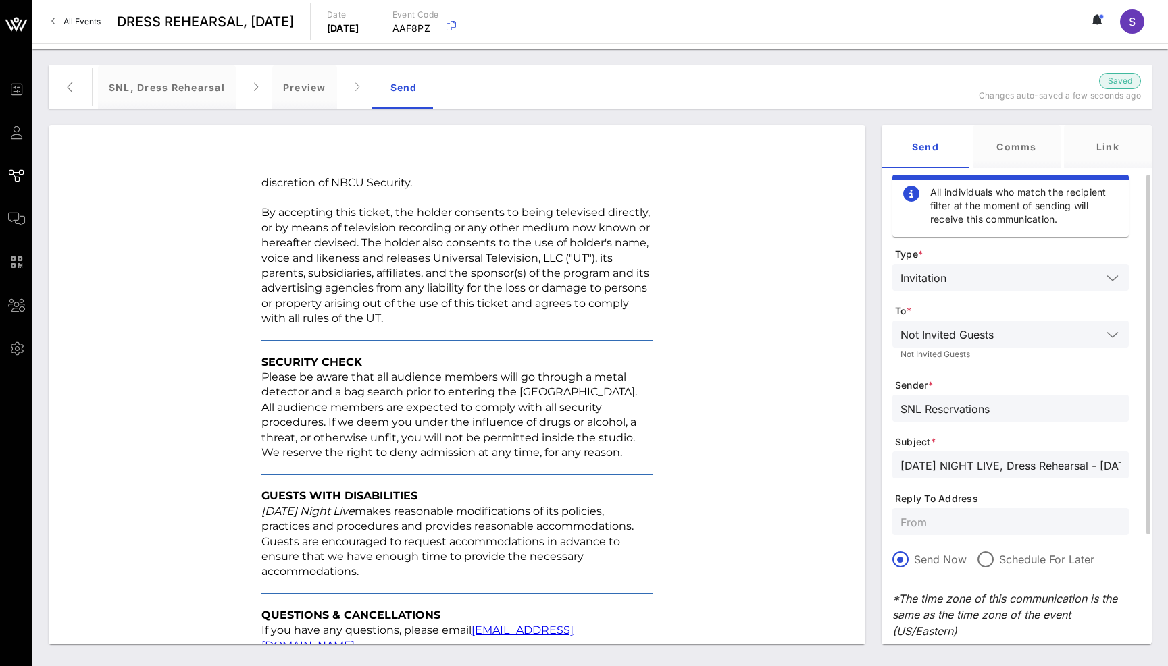
click at [989, 511] on div at bounding box center [1010, 521] width 220 height 27
paste input "snl.confirmation@nbcuni.com"
type input "snl.confirmation@nbcuni.com"
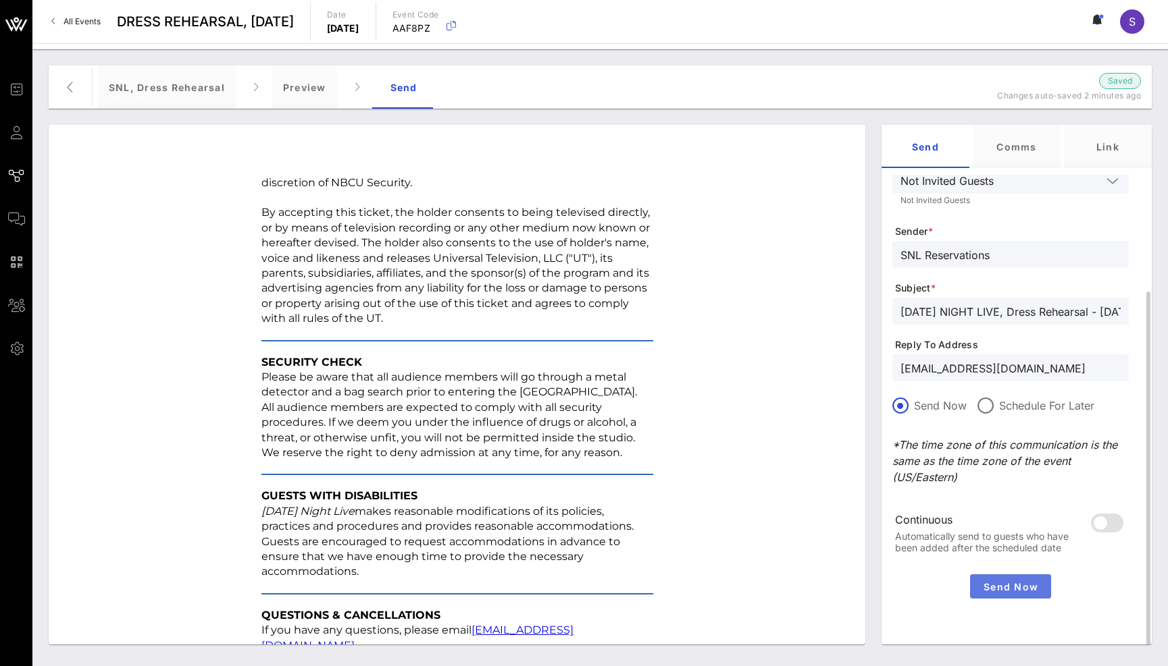
click at [1012, 590] on span "Send Now" at bounding box center [1010, 586] width 70 height 11
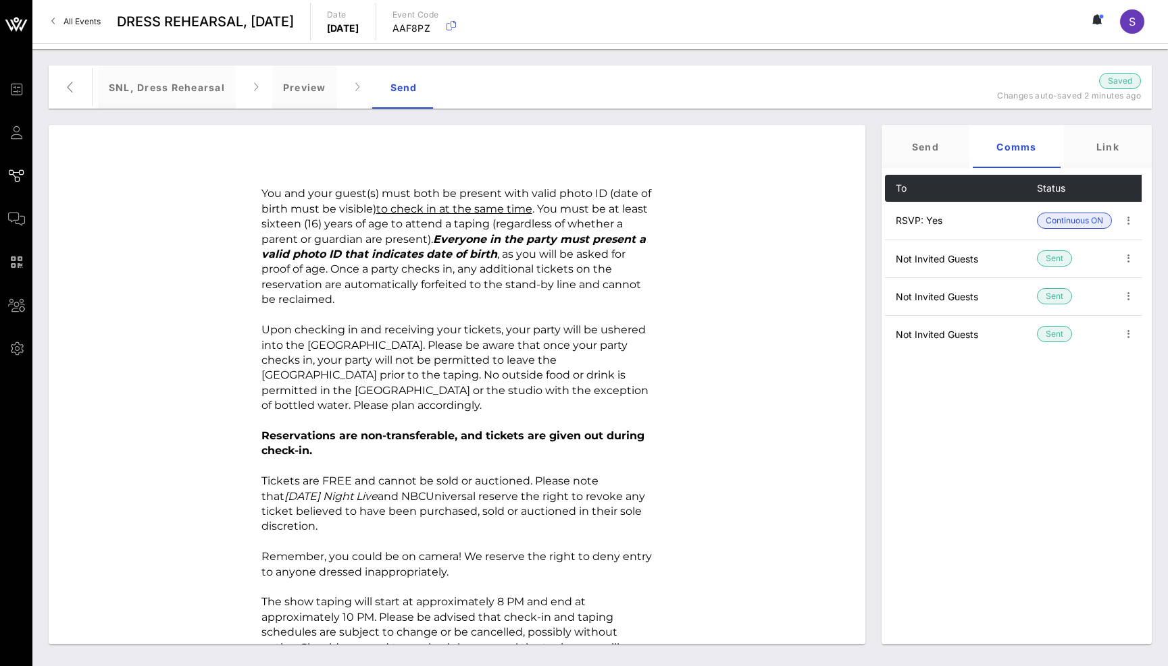
scroll to position [581, 0]
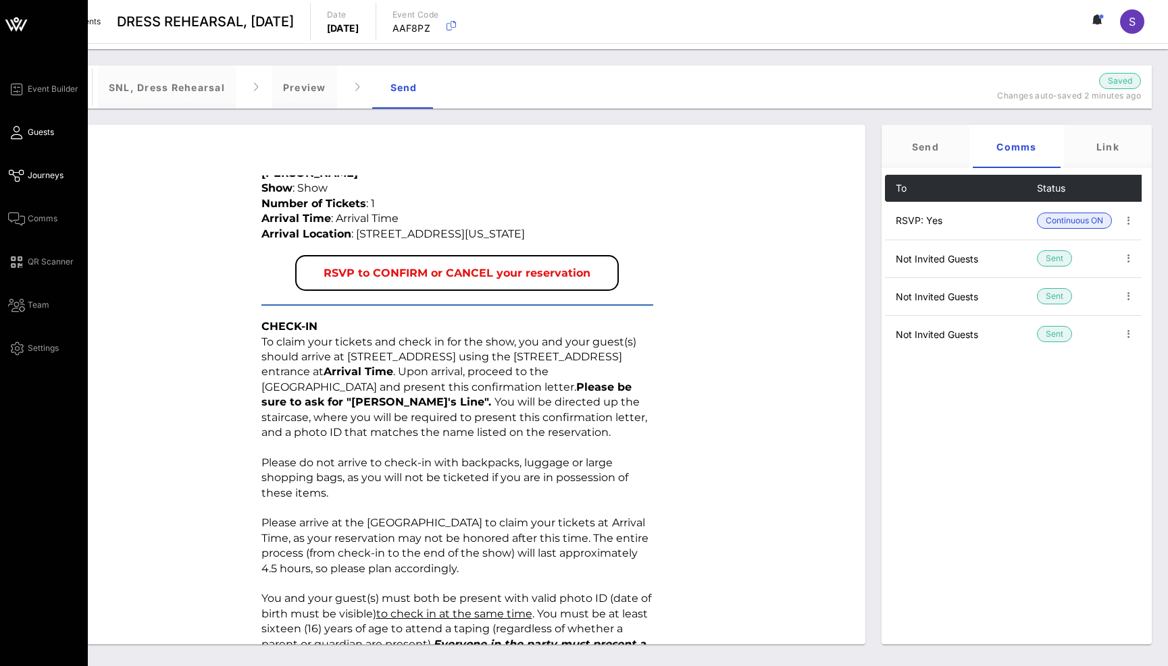
click at [22, 130] on link "Guests" at bounding box center [31, 132] width 46 height 16
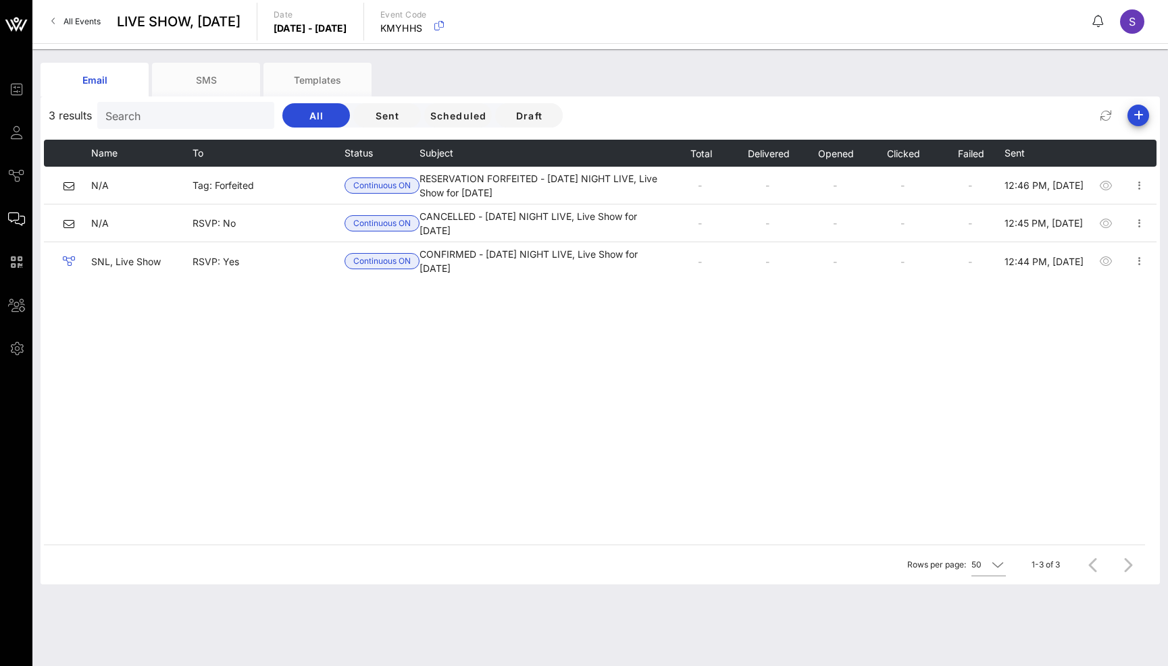
click at [68, 16] on link "All Events" at bounding box center [76, 22] width 66 height 22
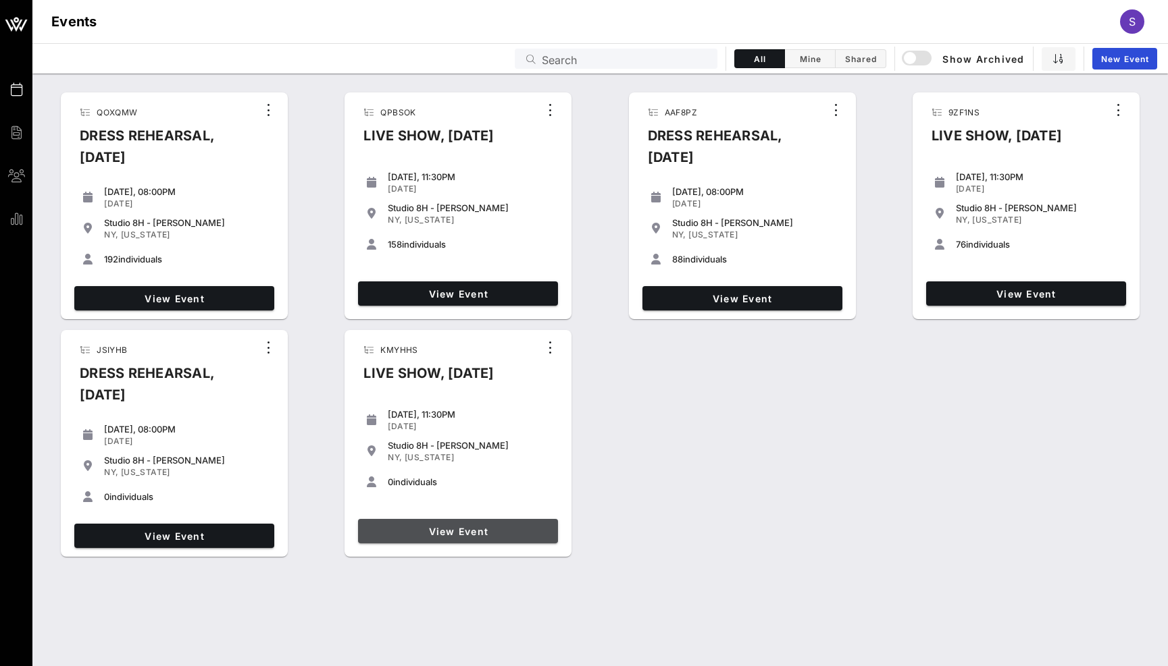
click at [413, 526] on link "View Event" at bounding box center [458, 531] width 200 height 24
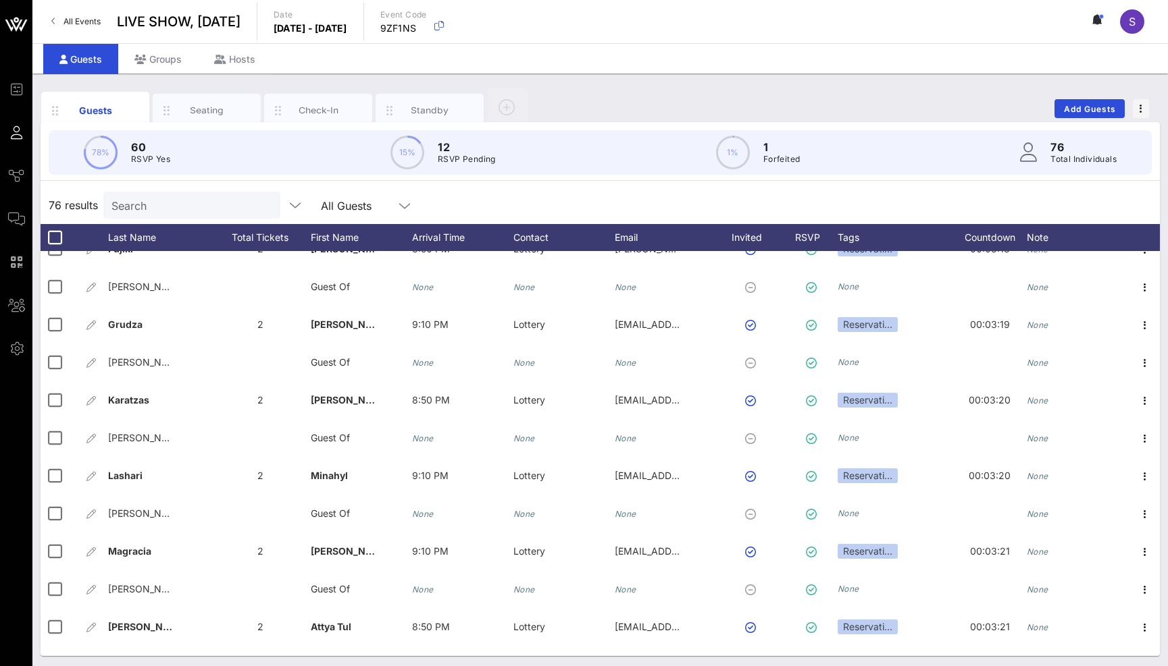
scroll to position [1466, 0]
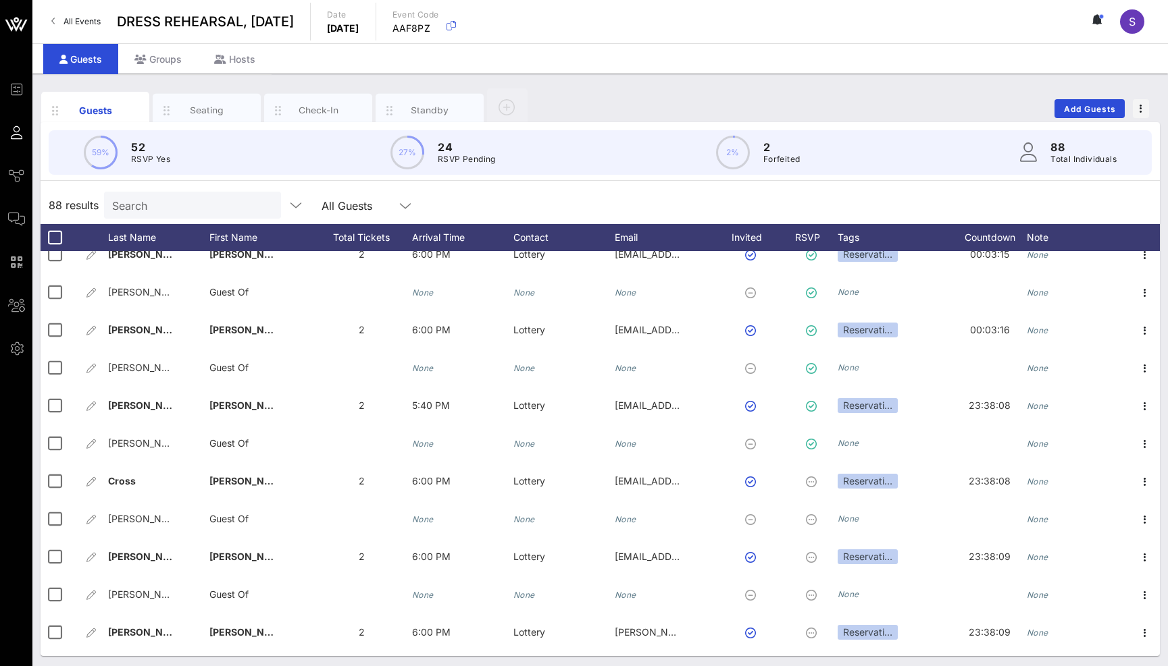
scroll to position [2933, 0]
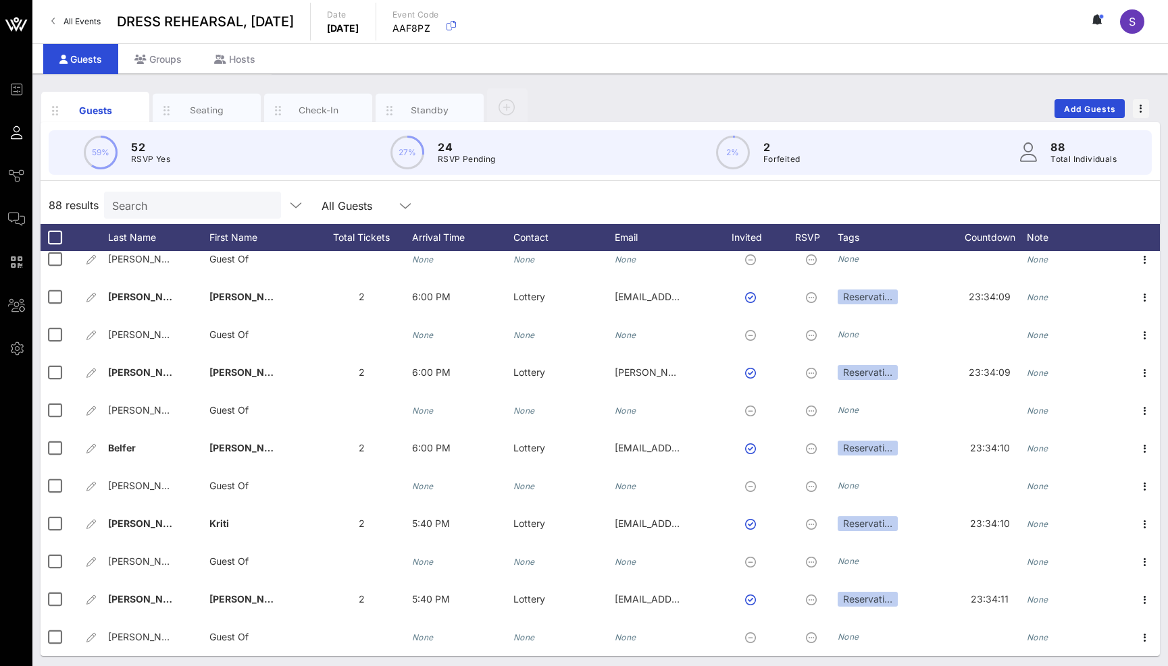
click at [232, 213] on input "Search" at bounding box center [191, 206] width 158 height 18
paste input "[EMAIL_ADDRESS][DOMAIN_NAME]"
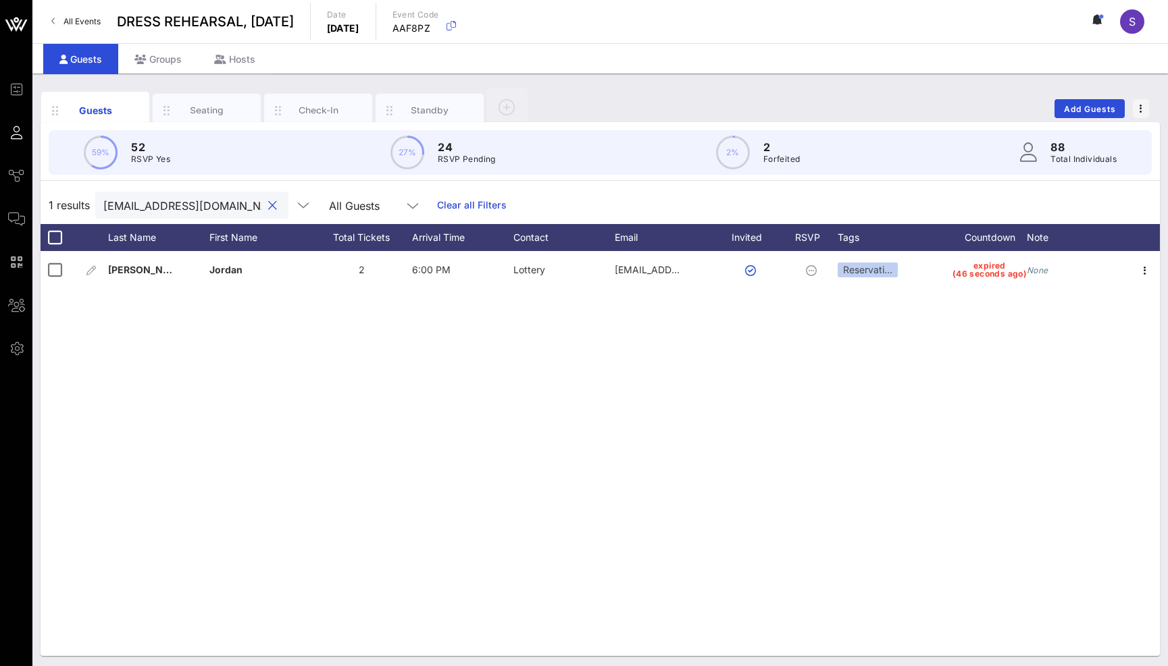
type input "[EMAIL_ADDRESS][DOMAIN_NAME]"
click at [437, 201] on link "Clear all Filters" at bounding box center [472, 205] width 70 height 15
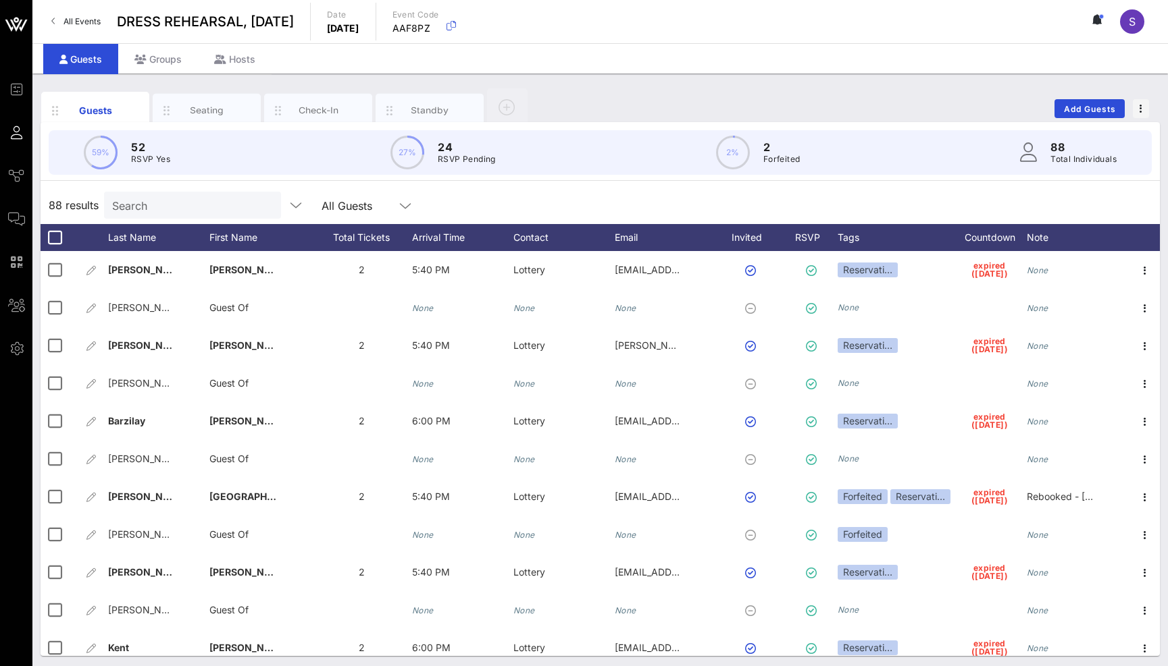
click at [226, 214] on div "Search" at bounding box center [191, 205] width 158 height 27
paste input "[EMAIL_ADDRESS][DOMAIN_NAME]"
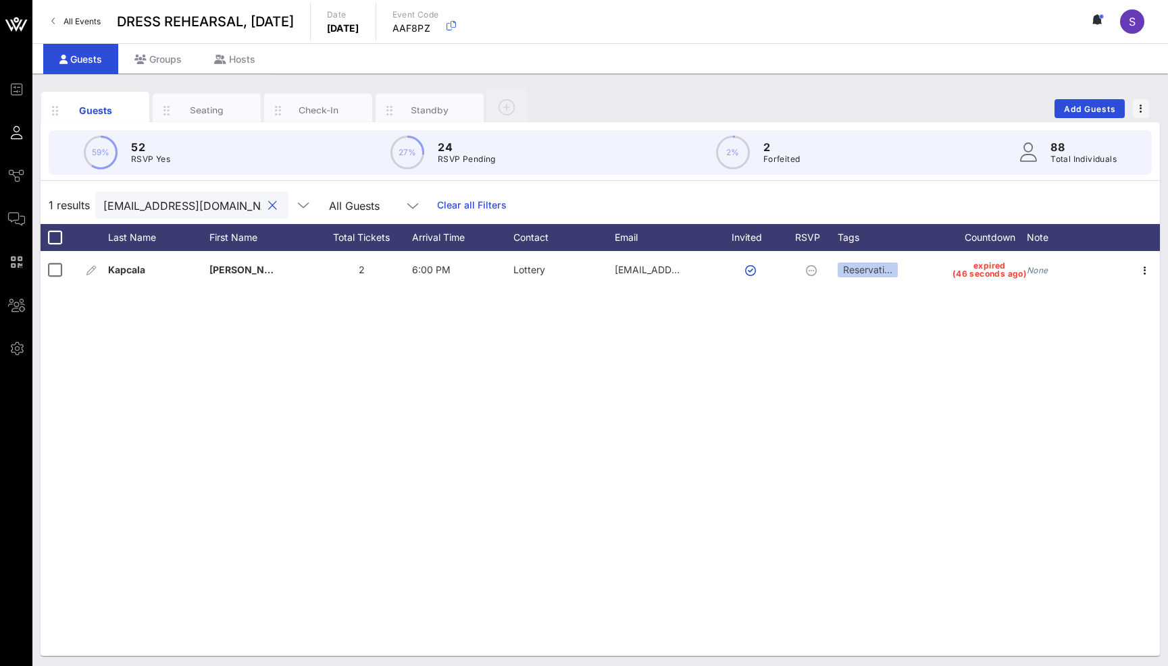
type input "[EMAIL_ADDRESS][DOMAIN_NAME]"
drag, startPoint x: 450, startPoint y: 197, endPoint x: 443, endPoint y: 197, distance: 7.4
click at [450, 197] on div "rmkapcala@gmail.com All Guests Clear all Filters" at bounding box center [300, 205] width 411 height 27
click at [479, 205] on link "Clear all Filters" at bounding box center [472, 205] width 70 height 15
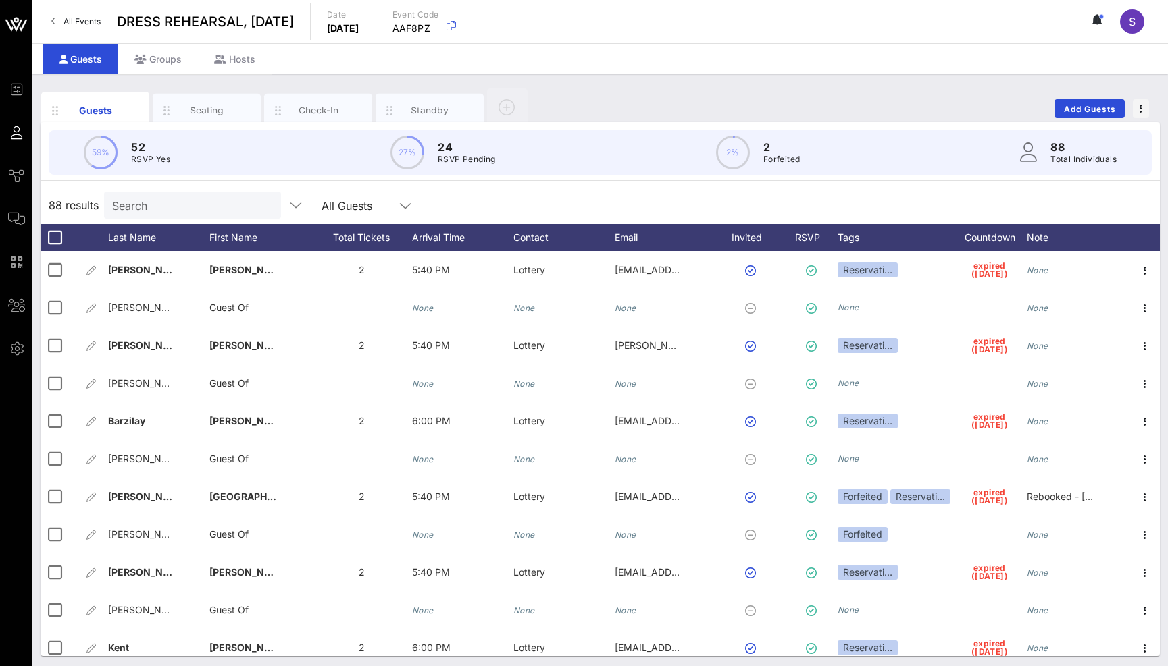
click at [213, 203] on input "Search" at bounding box center [191, 206] width 158 height 18
paste input "nev11@scarletmail.rutgers.edu"
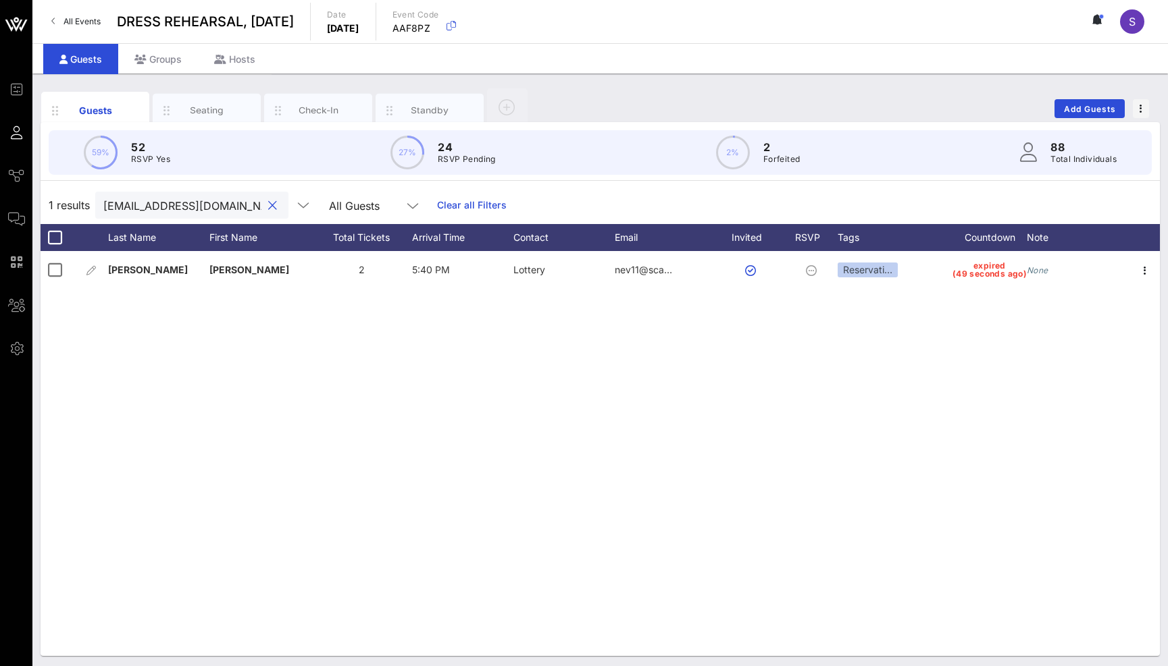
scroll to position [0, 10]
type input "nev11@scarletmail.rutgers.edu"
click at [470, 200] on link "Clear all Filters" at bounding box center [472, 205] width 70 height 15
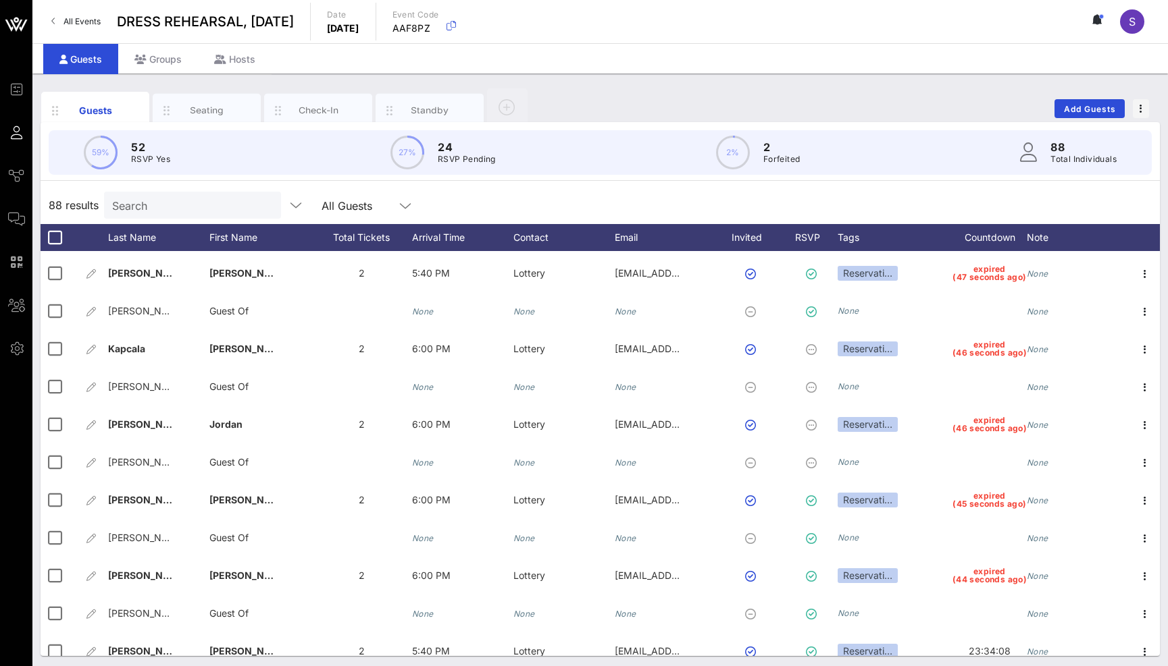
scroll to position [2392, 0]
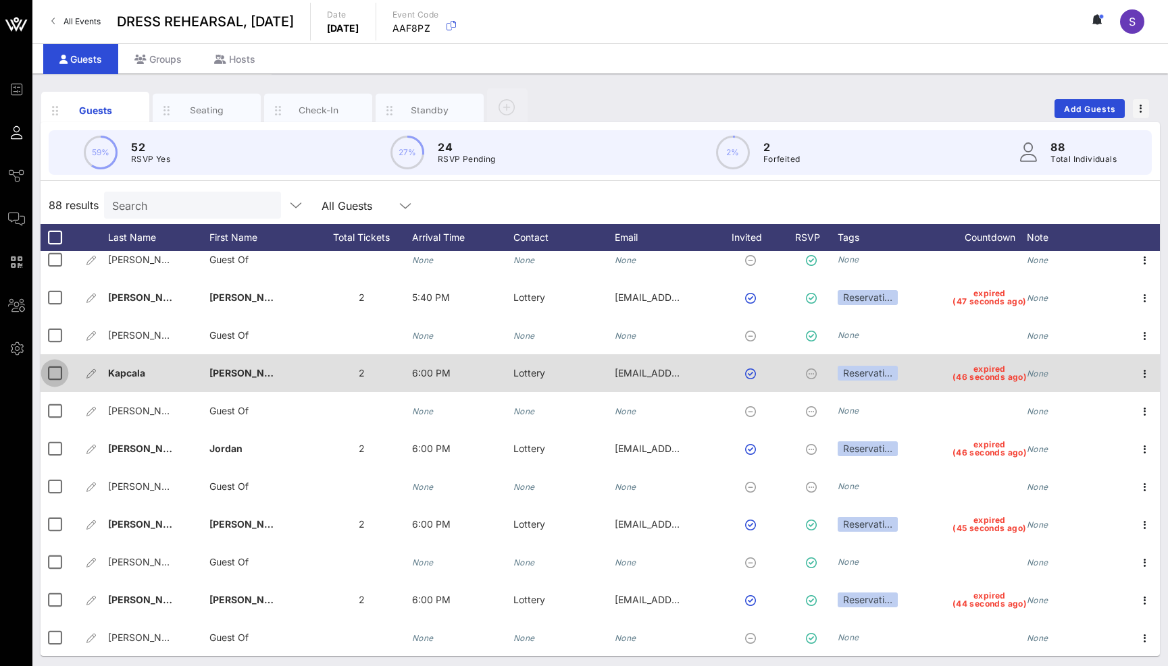
click at [63, 373] on div at bounding box center [54, 373] width 23 height 23
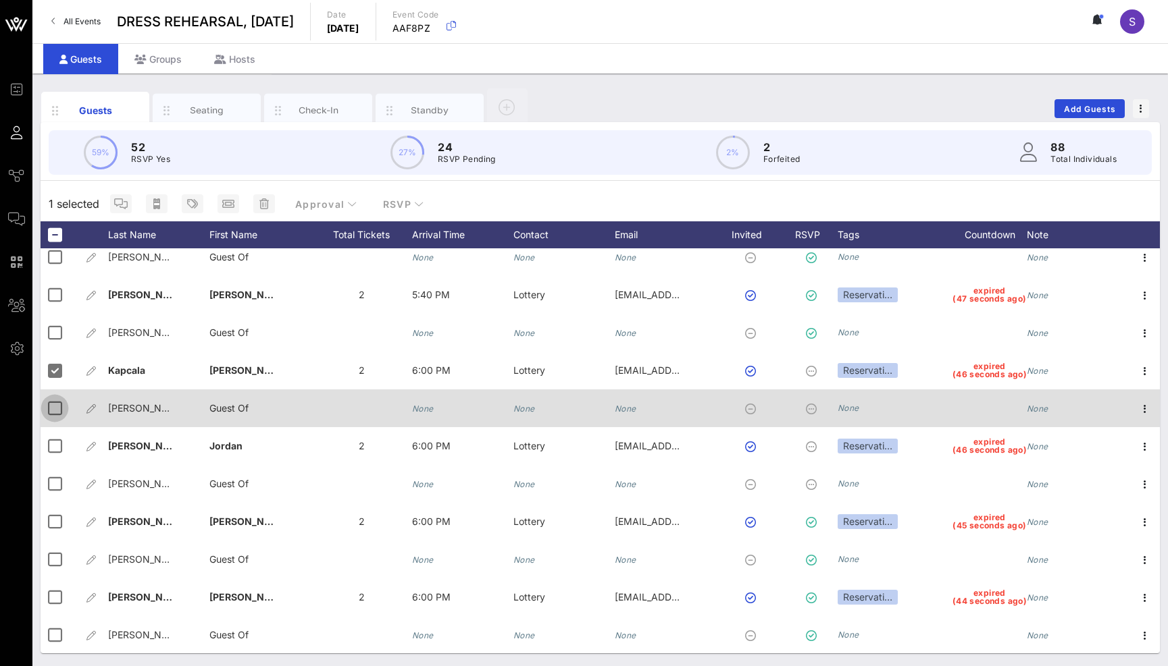
click at [57, 420] on div at bounding box center [54, 408] width 23 height 23
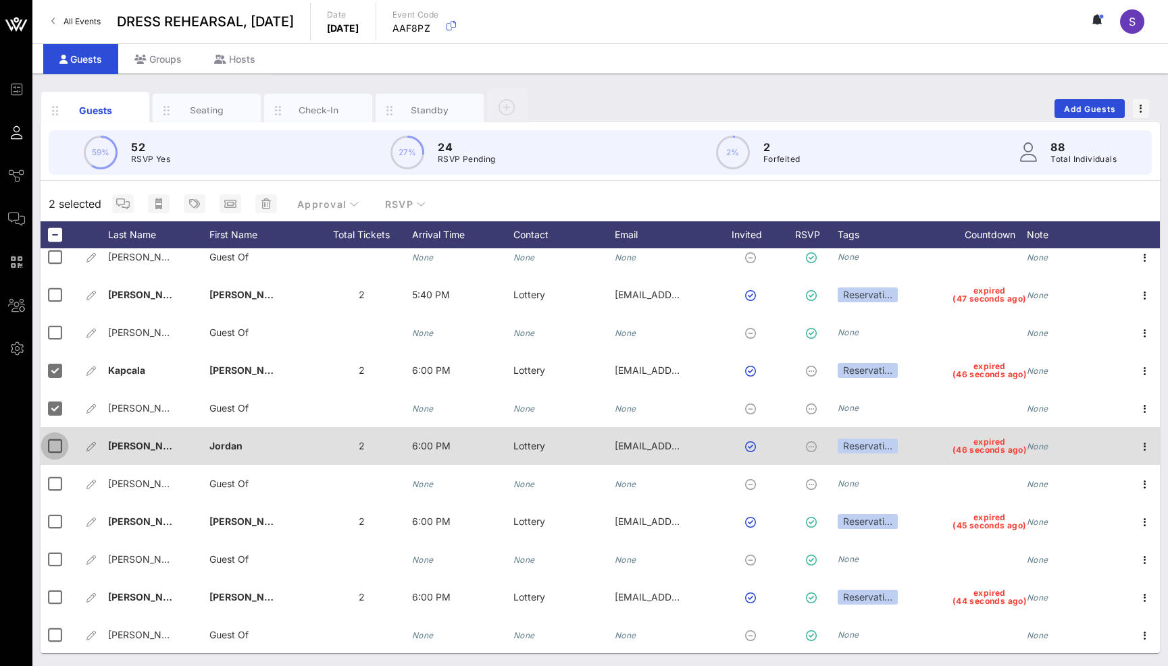
click at [62, 451] on div at bounding box center [54, 446] width 23 height 23
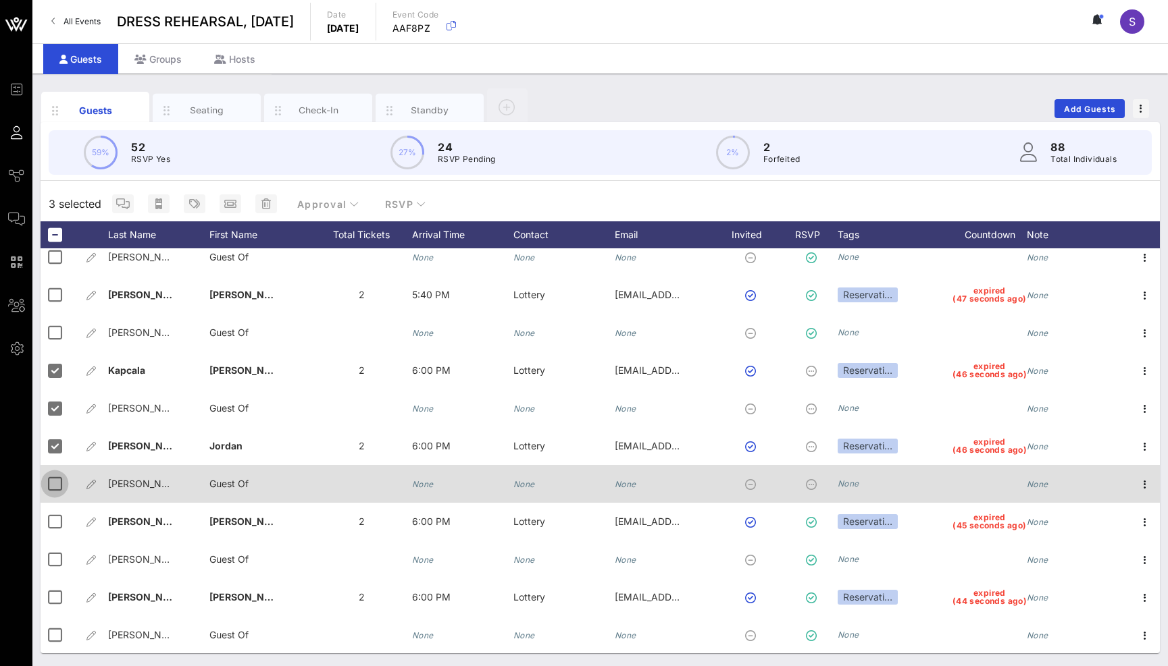
click at [55, 488] on div at bounding box center [54, 484] width 23 height 23
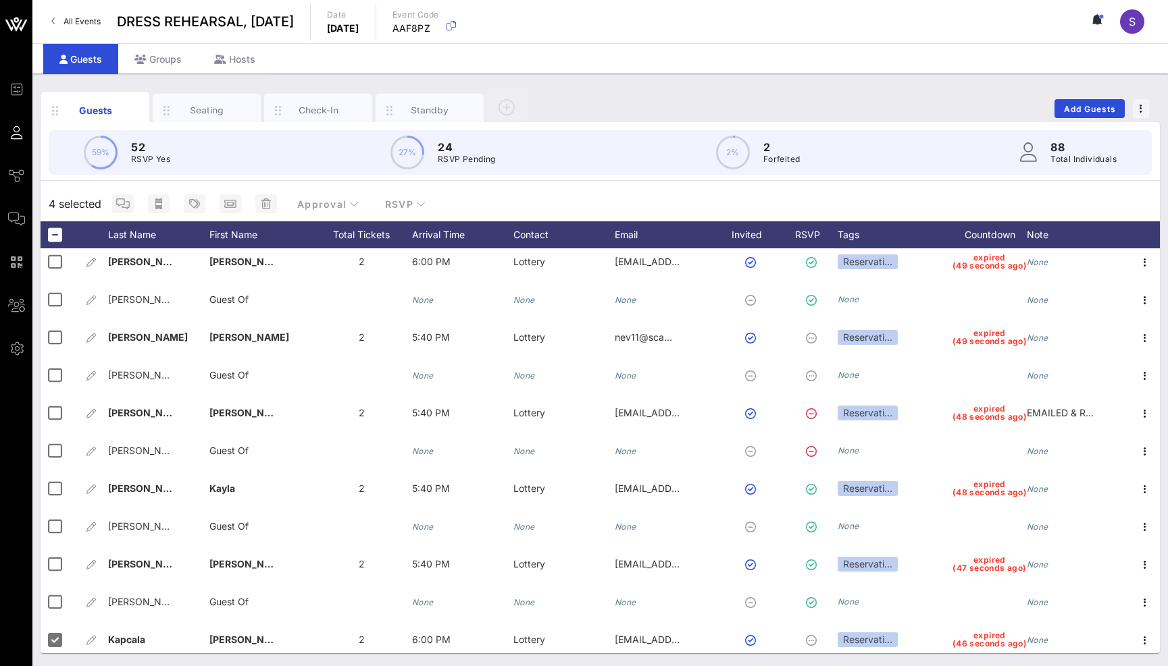
scroll to position [2122, 0]
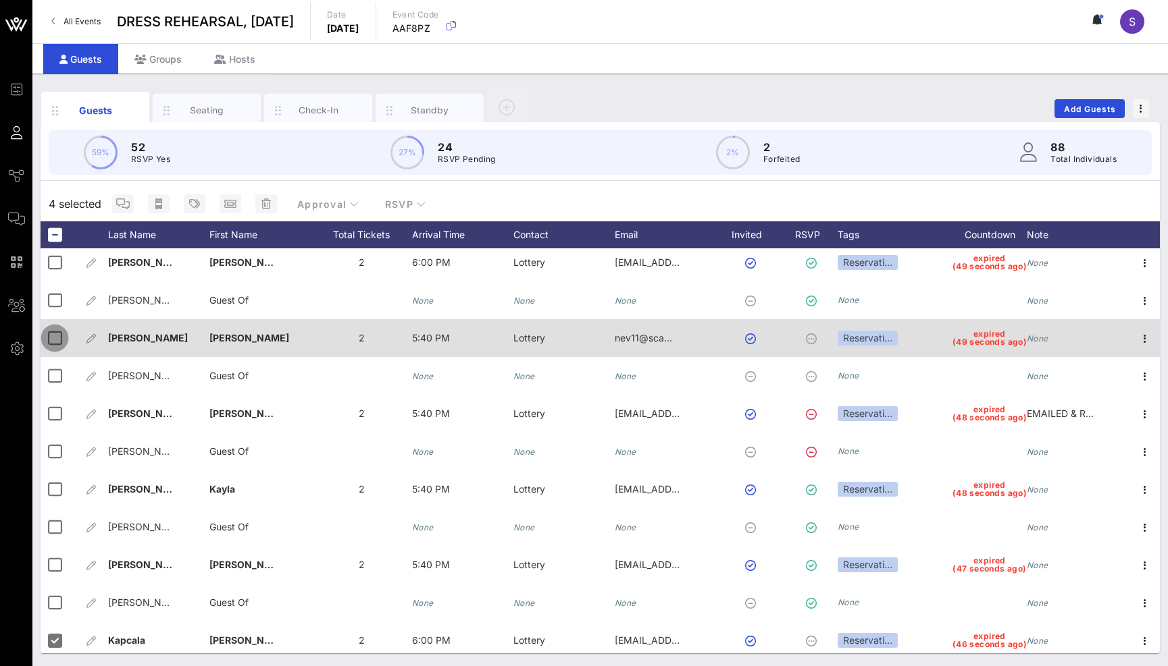
click at [59, 334] on div at bounding box center [54, 338] width 23 height 23
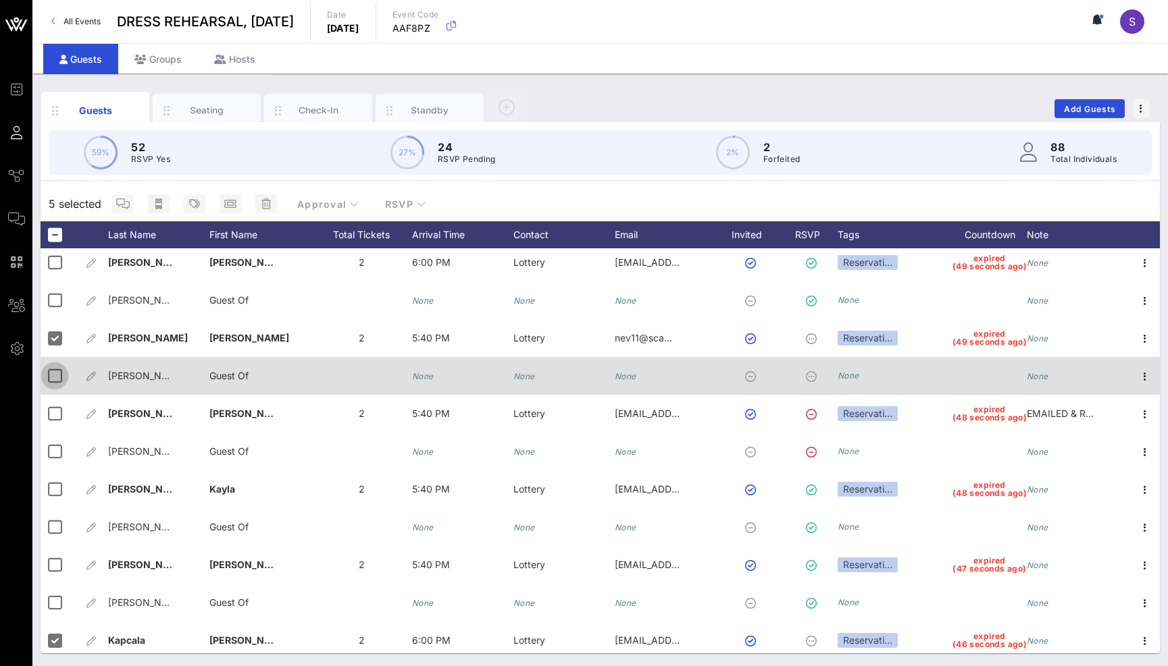
click at [51, 375] on div at bounding box center [54, 376] width 23 height 23
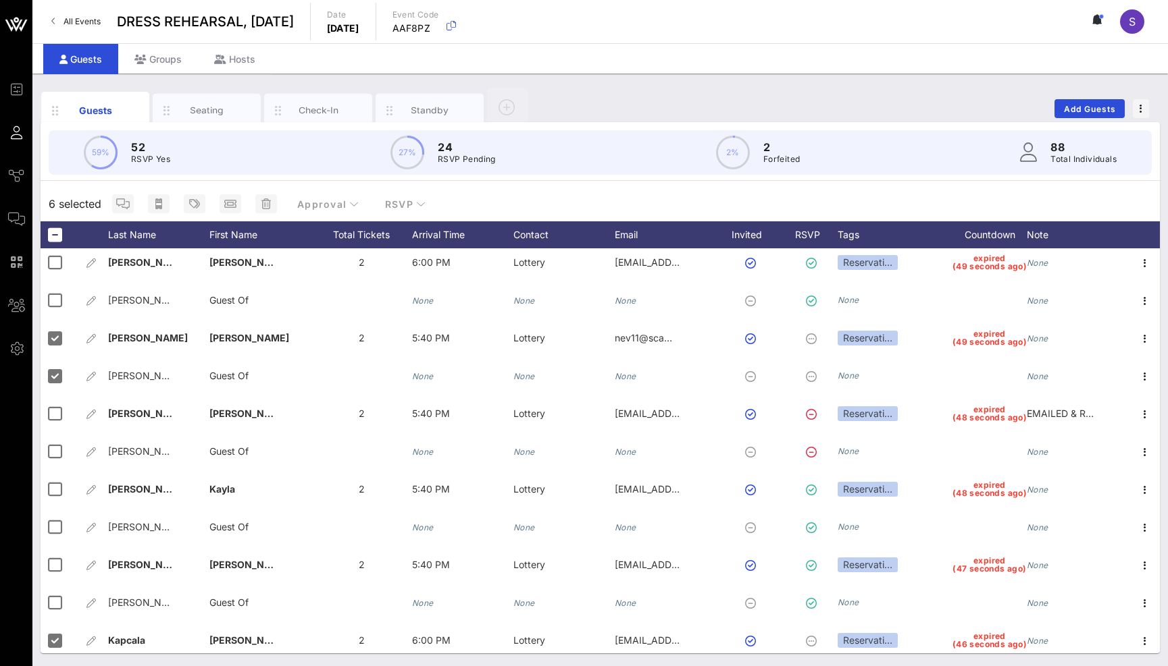
click at [656, 100] on div "Guests Seating Check-In Standby Add Guests" at bounding box center [600, 108] width 1119 height 43
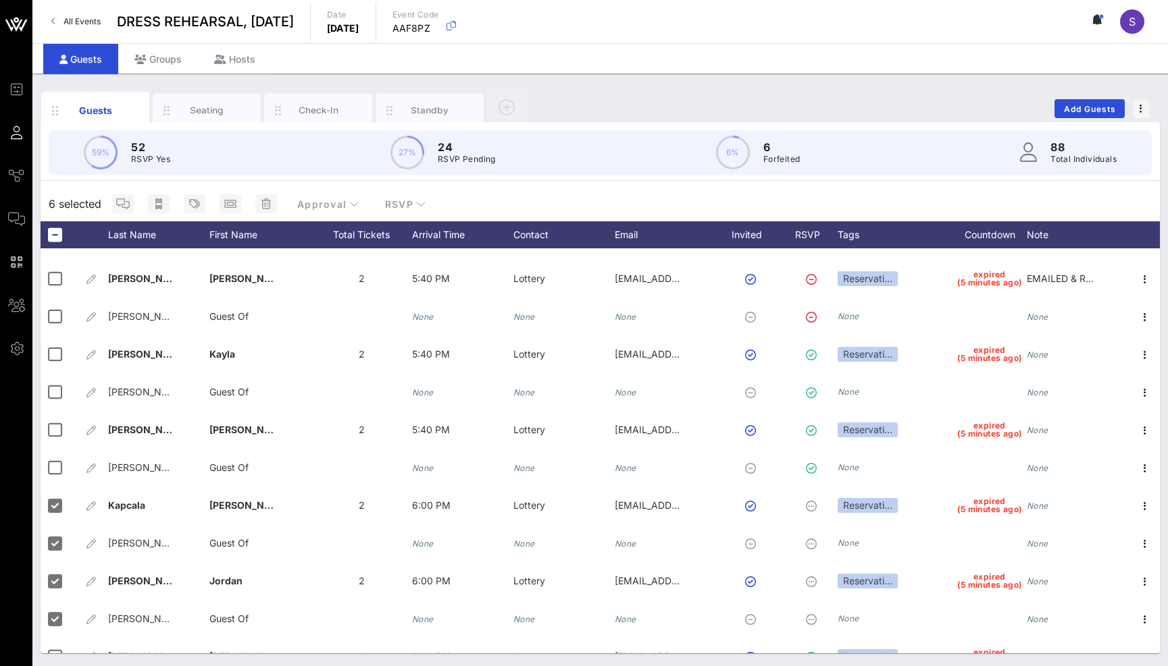
scroll to position [2325, 0]
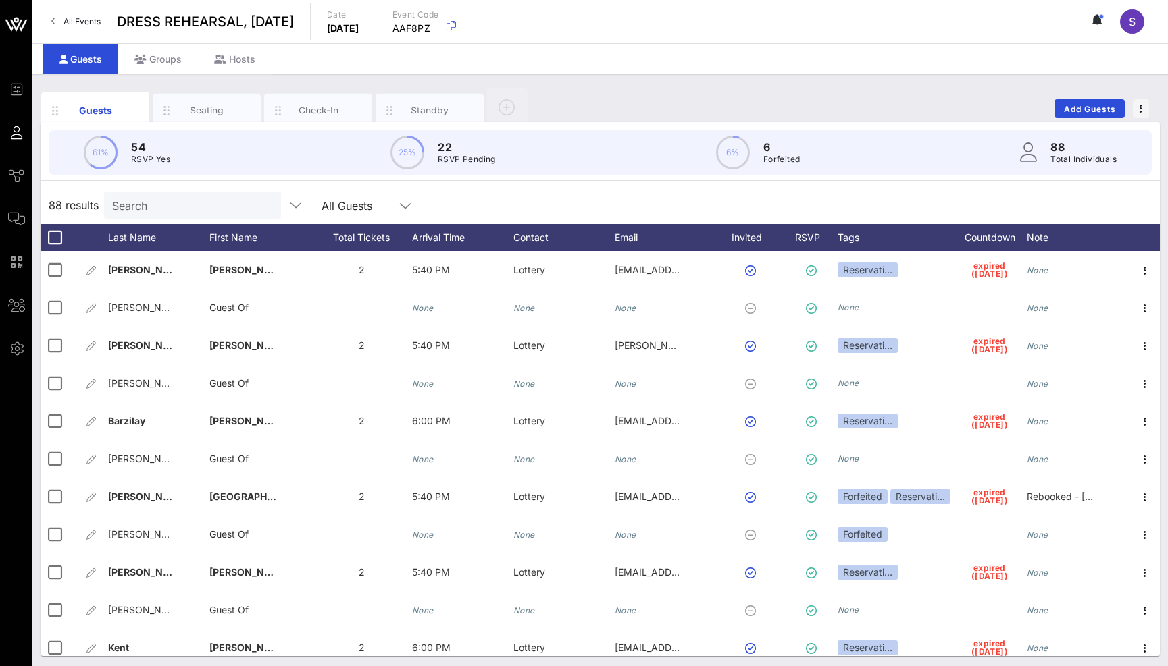
click at [540, 198] on div "88 results Search All Guests" at bounding box center [600, 205] width 1119 height 38
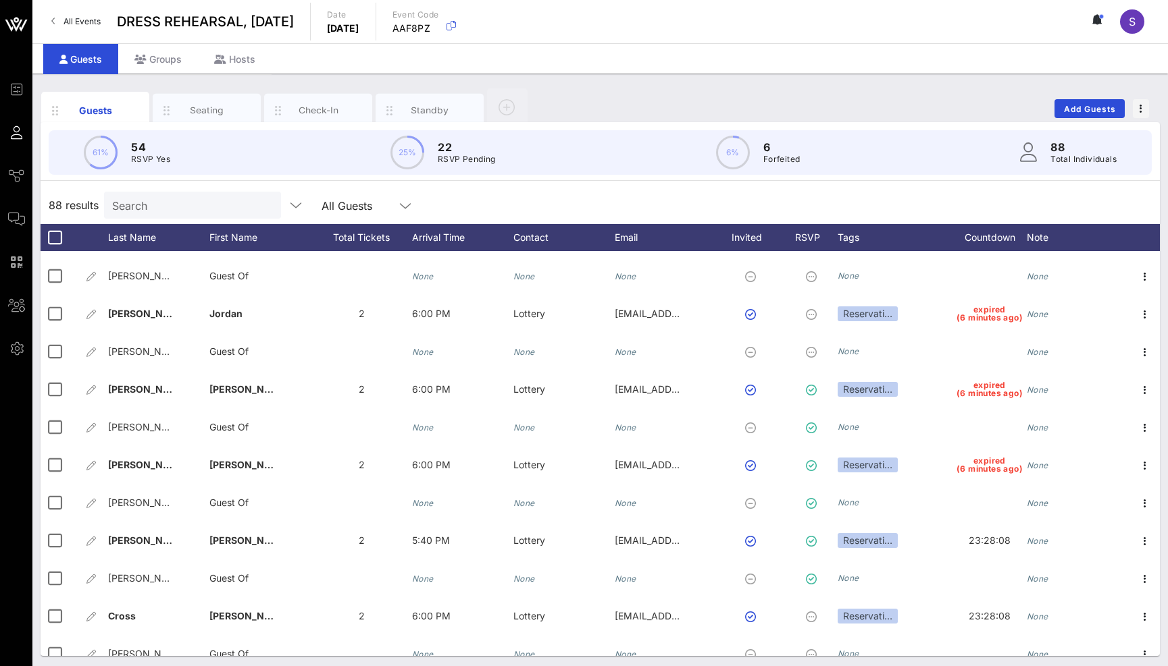
scroll to position [2460, 0]
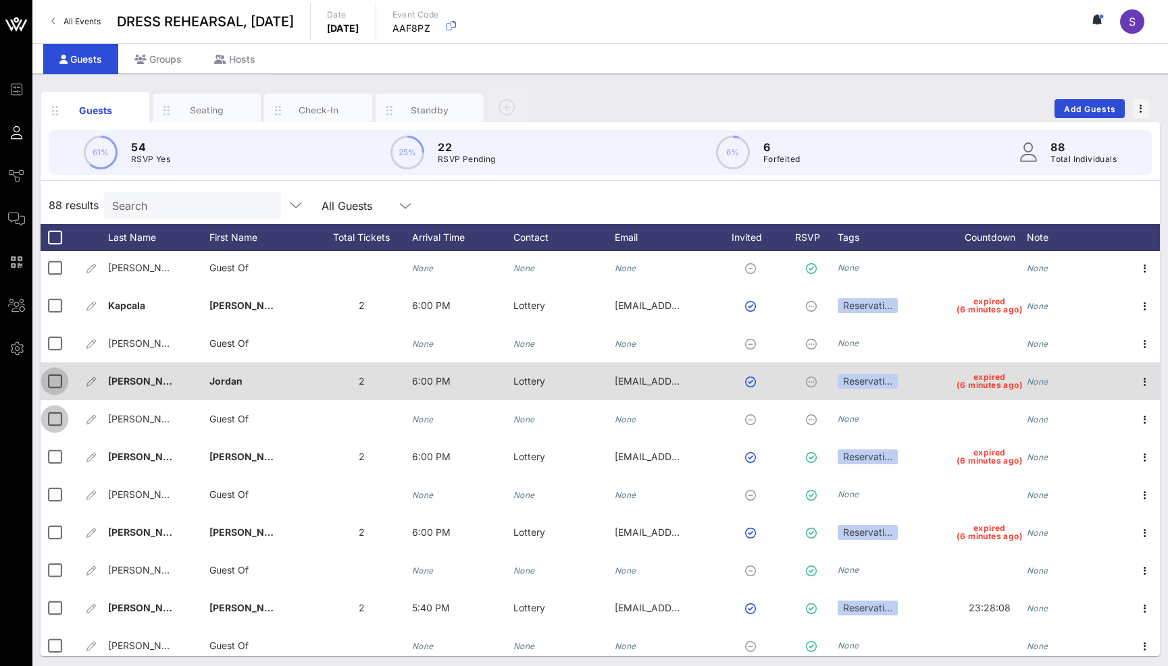
drag, startPoint x: 55, startPoint y: 419, endPoint x: 56, endPoint y: 385, distance: 33.8
click at [55, 416] on div at bounding box center [54, 419] width 23 height 23
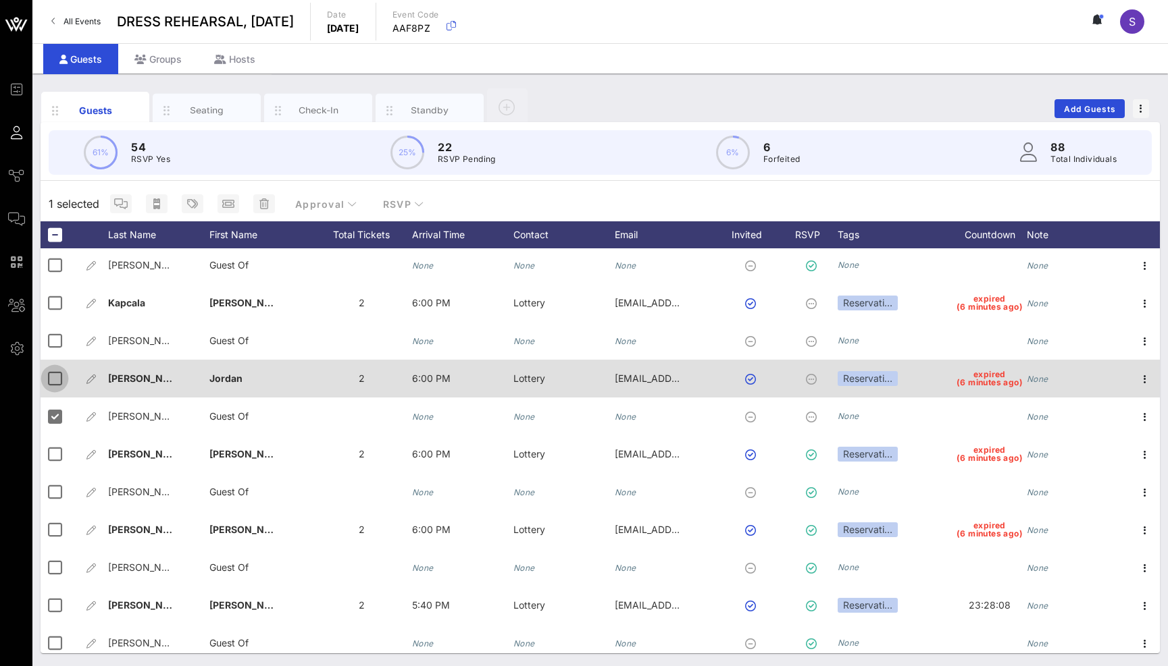
click at [56, 384] on div at bounding box center [54, 378] width 23 height 23
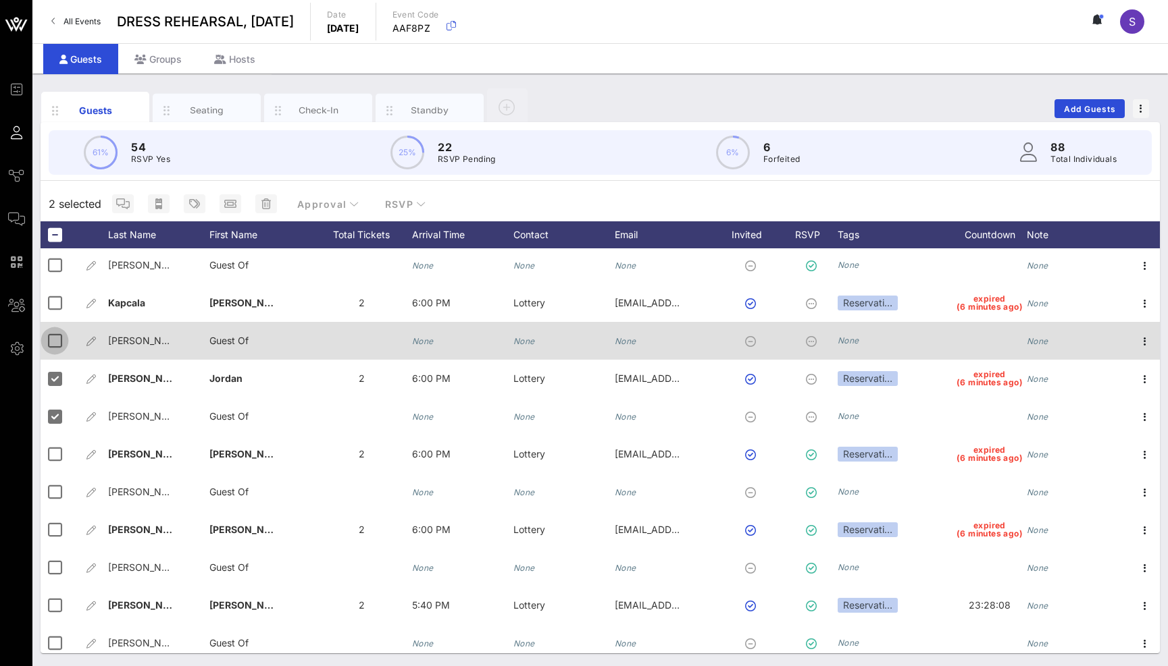
click at [53, 348] on div at bounding box center [54, 341] width 23 height 23
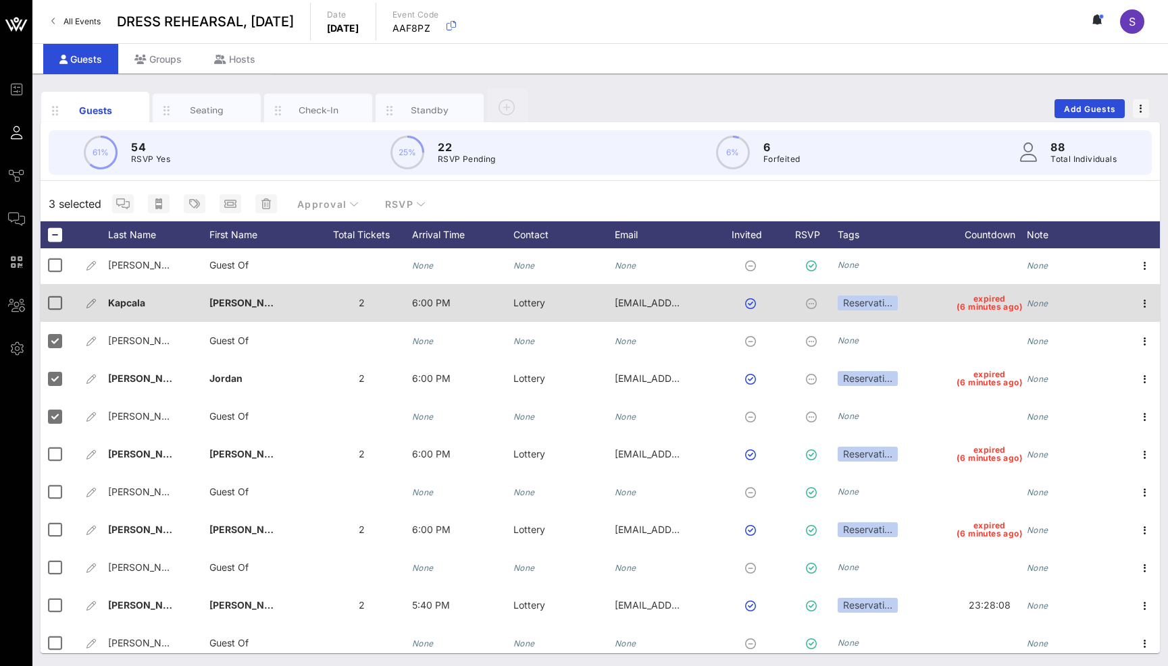
click at [50, 315] on div at bounding box center [58, 303] width 34 height 38
click at [52, 303] on div at bounding box center [54, 303] width 23 height 23
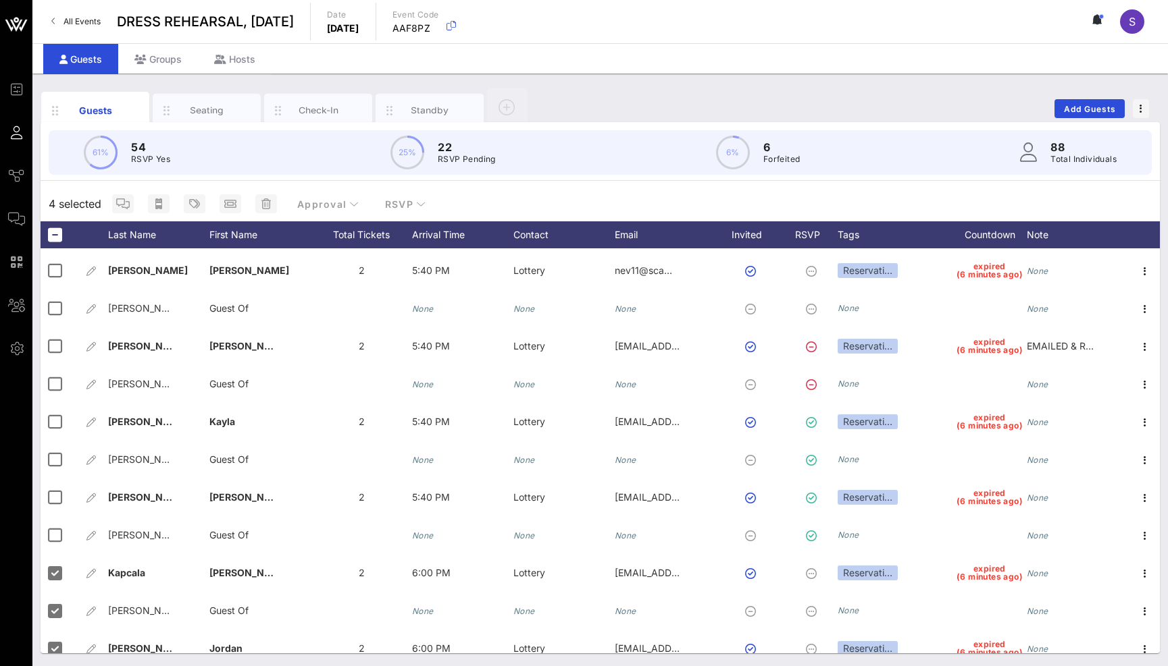
scroll to position [2122, 0]
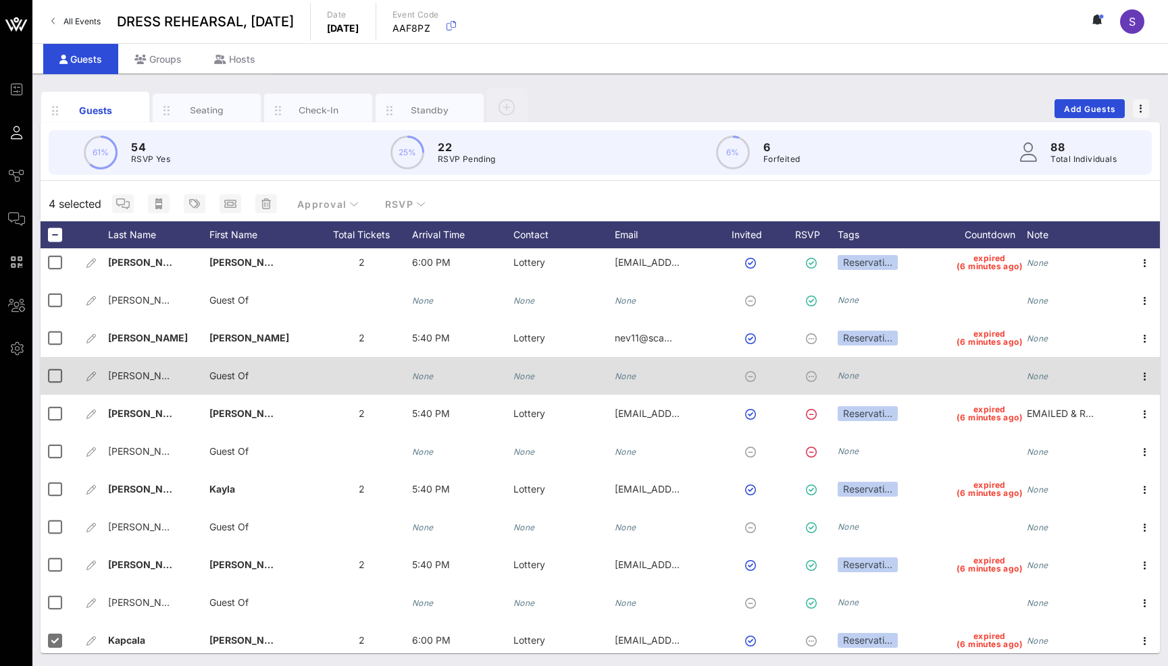
click at [51, 340] on div at bounding box center [54, 338] width 23 height 23
click at [54, 380] on div at bounding box center [54, 376] width 23 height 23
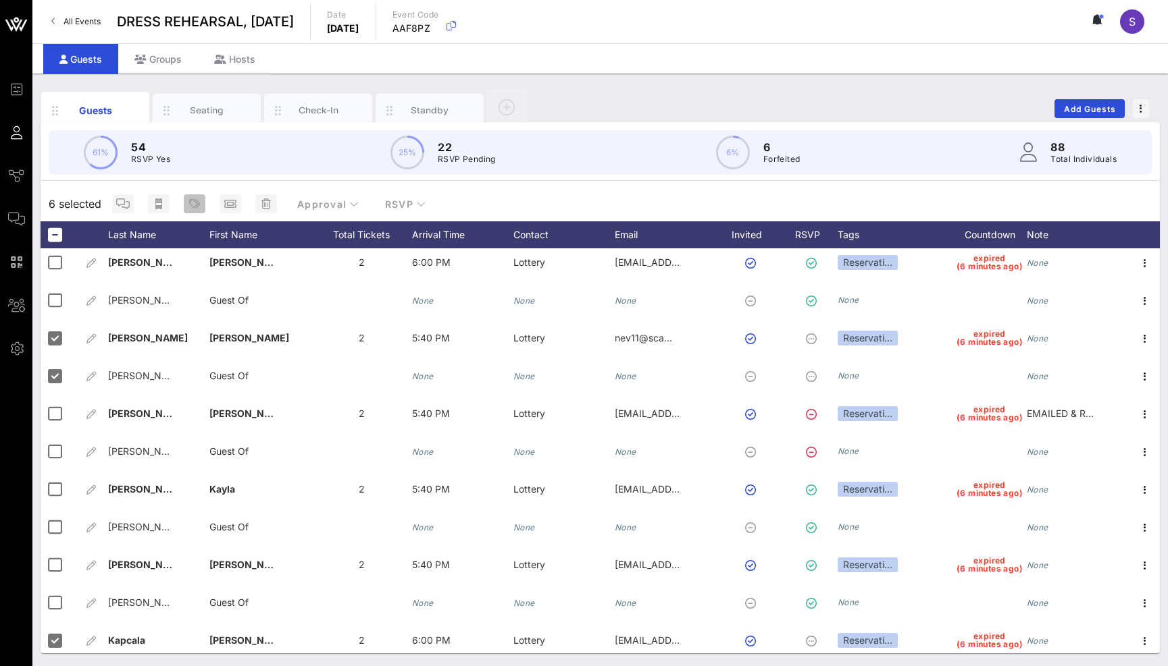
click at [185, 205] on span "button" at bounding box center [195, 204] width 22 height 11
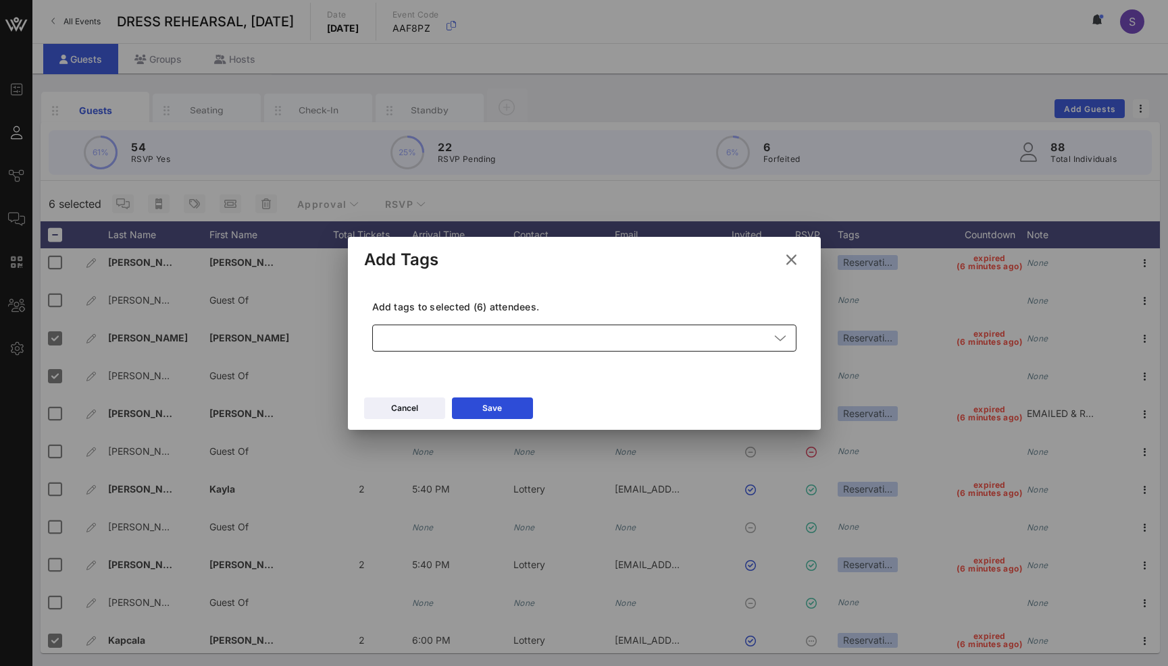
click at [499, 348] on div at bounding box center [574, 338] width 389 height 27
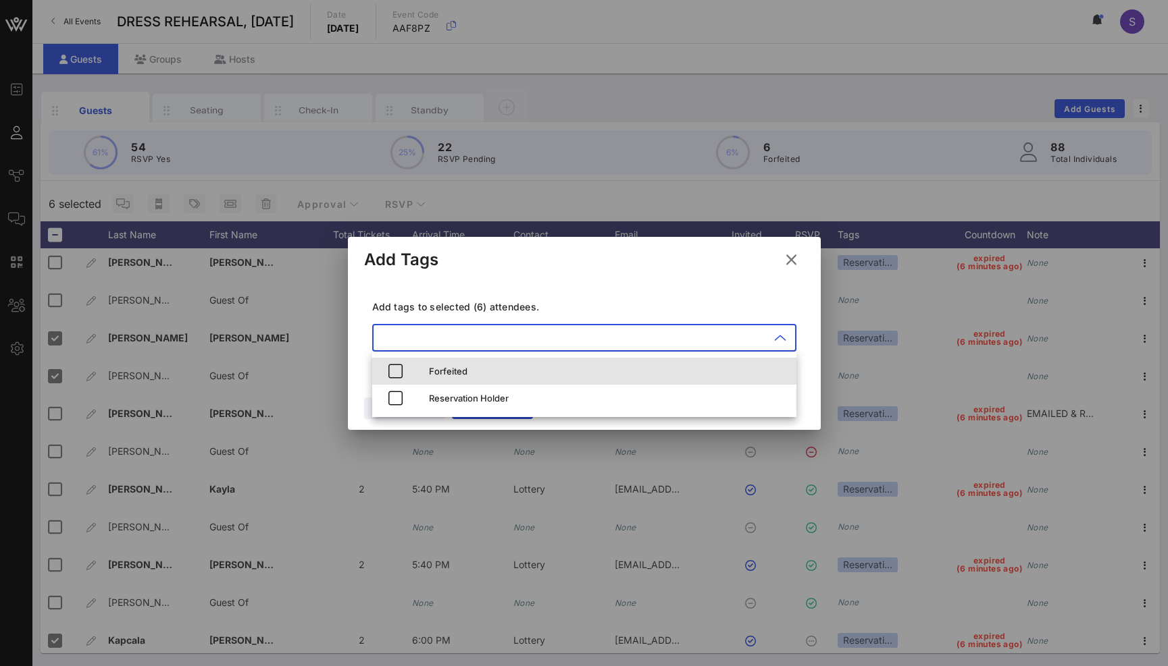
click at [493, 372] on div "Forfeited" at bounding box center [607, 371] width 357 height 11
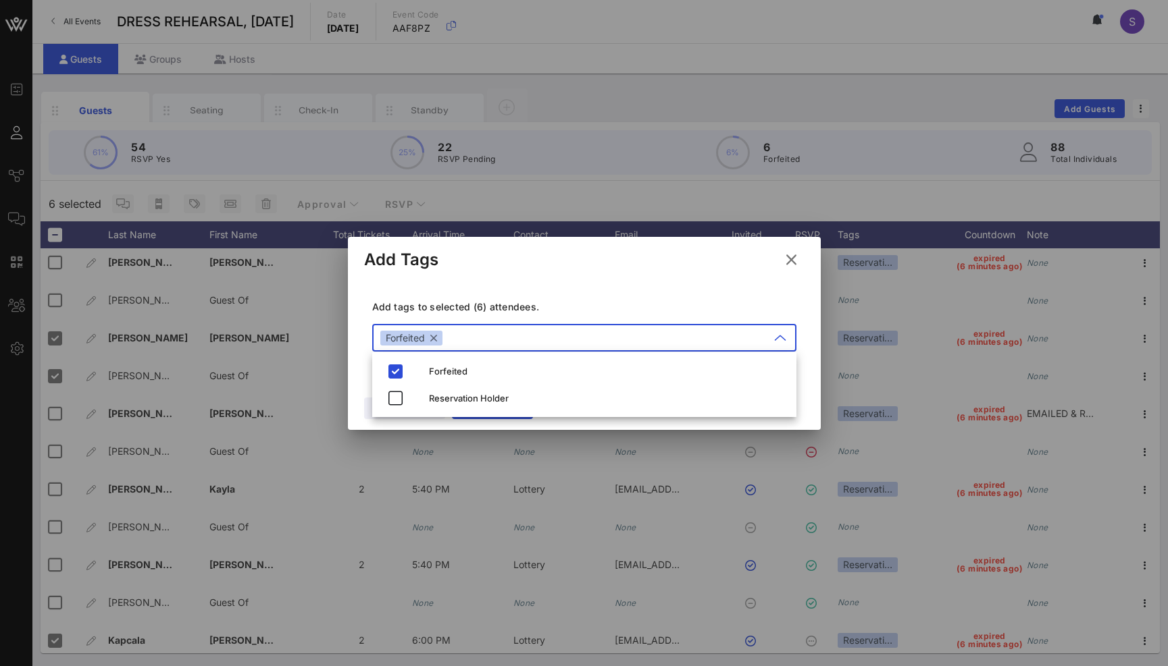
click at [552, 275] on div "Add Tags" at bounding box center [584, 258] width 473 height 42
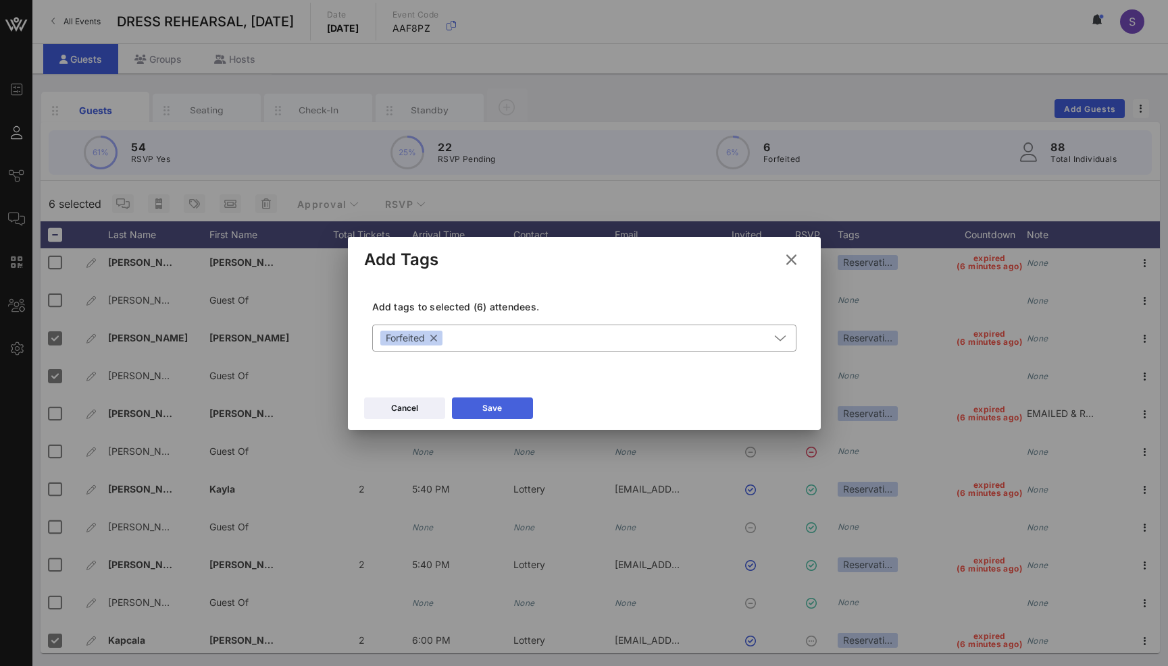
click at [489, 413] on button "Save" at bounding box center [492, 409] width 81 height 22
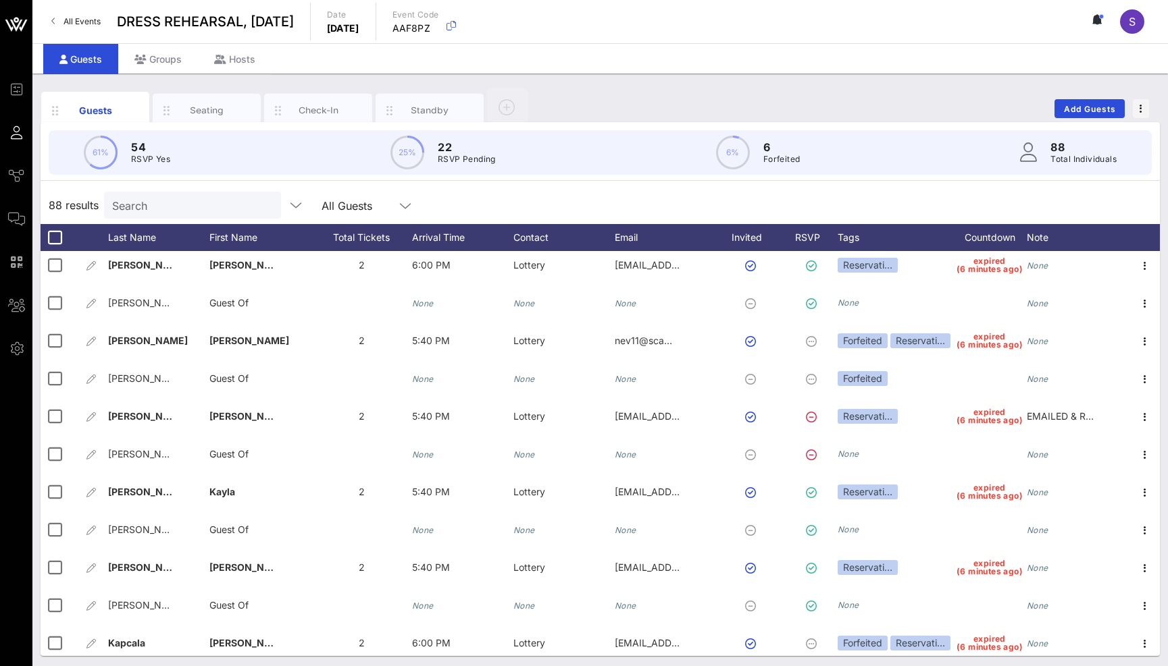
click at [590, 82] on div "Guests Seating Check-In Standby Add Guests 61% 54 RSVP Yes 25% 22 RSVP Pending …" at bounding box center [599, 372] width 1135 height 596
